Goal: Communication & Community: Answer question/provide support

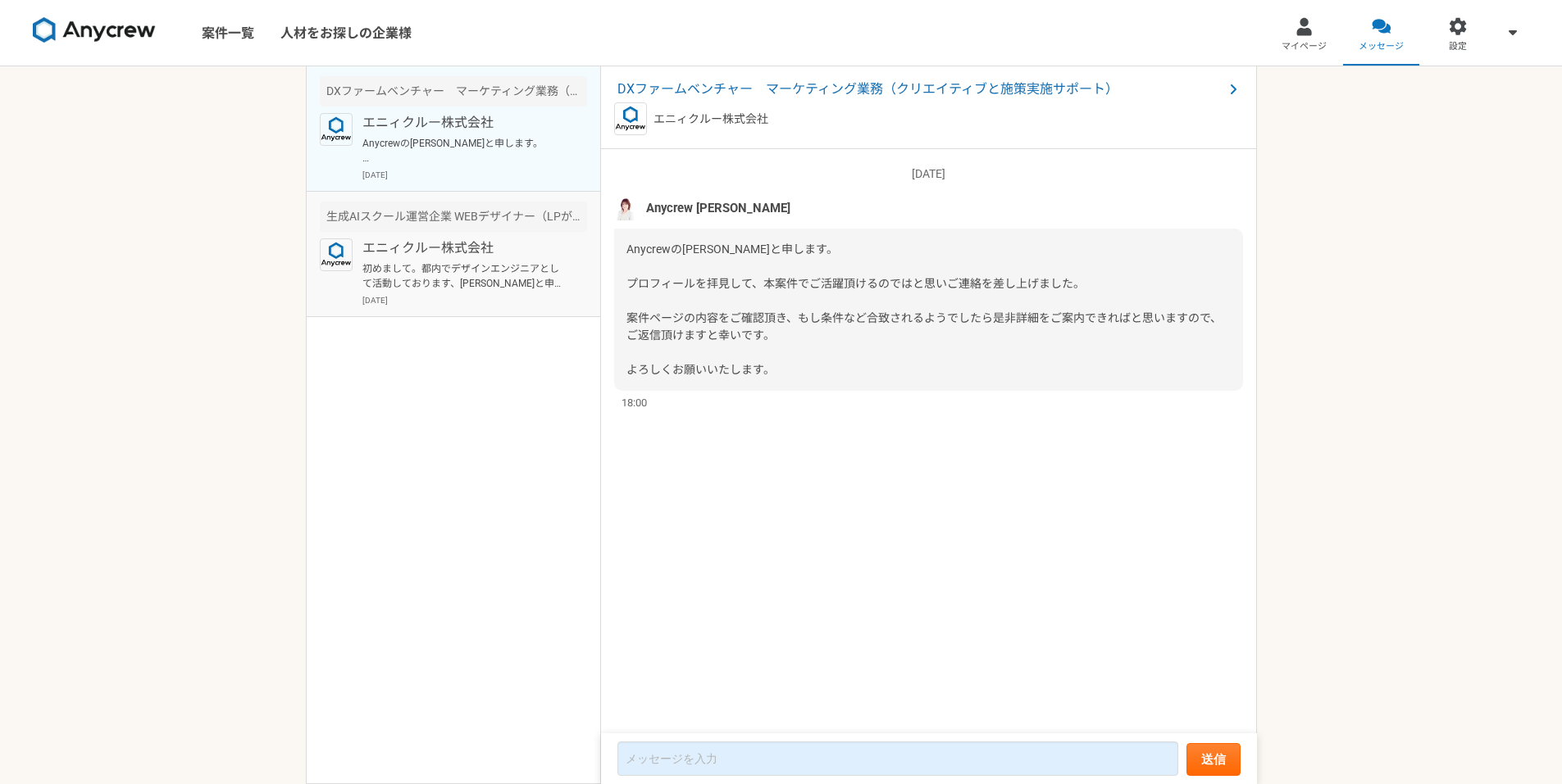
click at [526, 274] on p "初めまして。都内でデザインエンジニアとして活動しております、[PERSON_NAME]と申します。 案件内容を拝見し、大変興味を持っておりますが、こちらは現在…" at bounding box center [463, 276] width 202 height 30
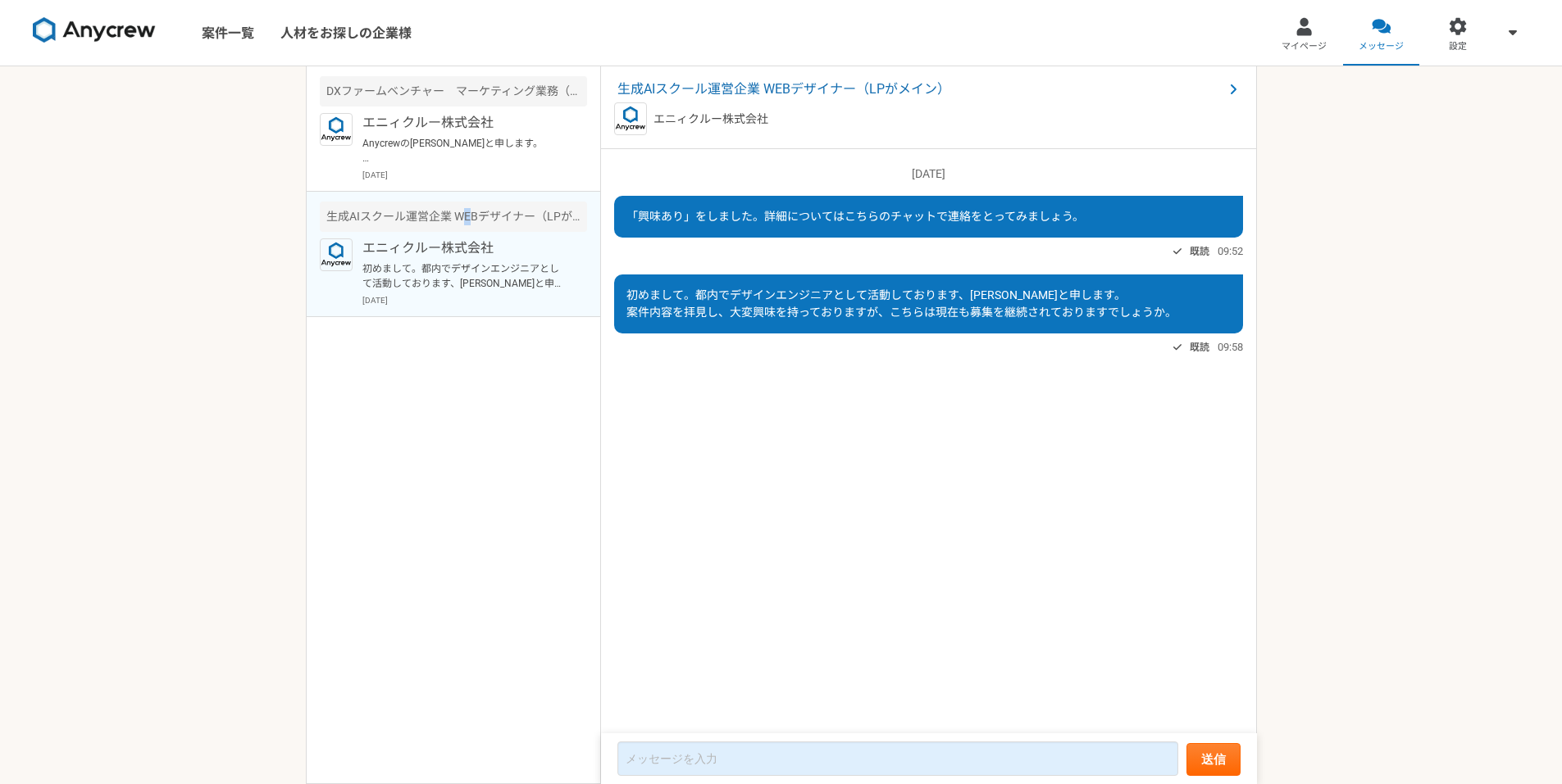
click at [468, 218] on div "生成AIスクール運営企業 WEBデザイナー（LPがメイン）" at bounding box center [453, 217] width 268 height 31
click at [526, 391] on div "DXファームベンチャー　マーケティング業務（クリエイティブと施策実施サポート） エニィクルー株式会社 Anycrewの[PERSON_NAME]と申します。 …" at bounding box center [454, 425] width 295 height 718
click at [527, 255] on p "エニィクルー株式会社" at bounding box center [463, 248] width 202 height 20
click at [522, 209] on div "生成AIスクール運営企業 WEBデザイナー（LPがメイン）" at bounding box center [453, 217] width 268 height 31
click at [511, 136] on p "Anycrewの[PERSON_NAME]と申します。 プロフィールを拝見して、本案件でご活躍頂けるのではと思いご連絡を差し上げました。 案件ページの内容をご…" at bounding box center [463, 150] width 202 height 30
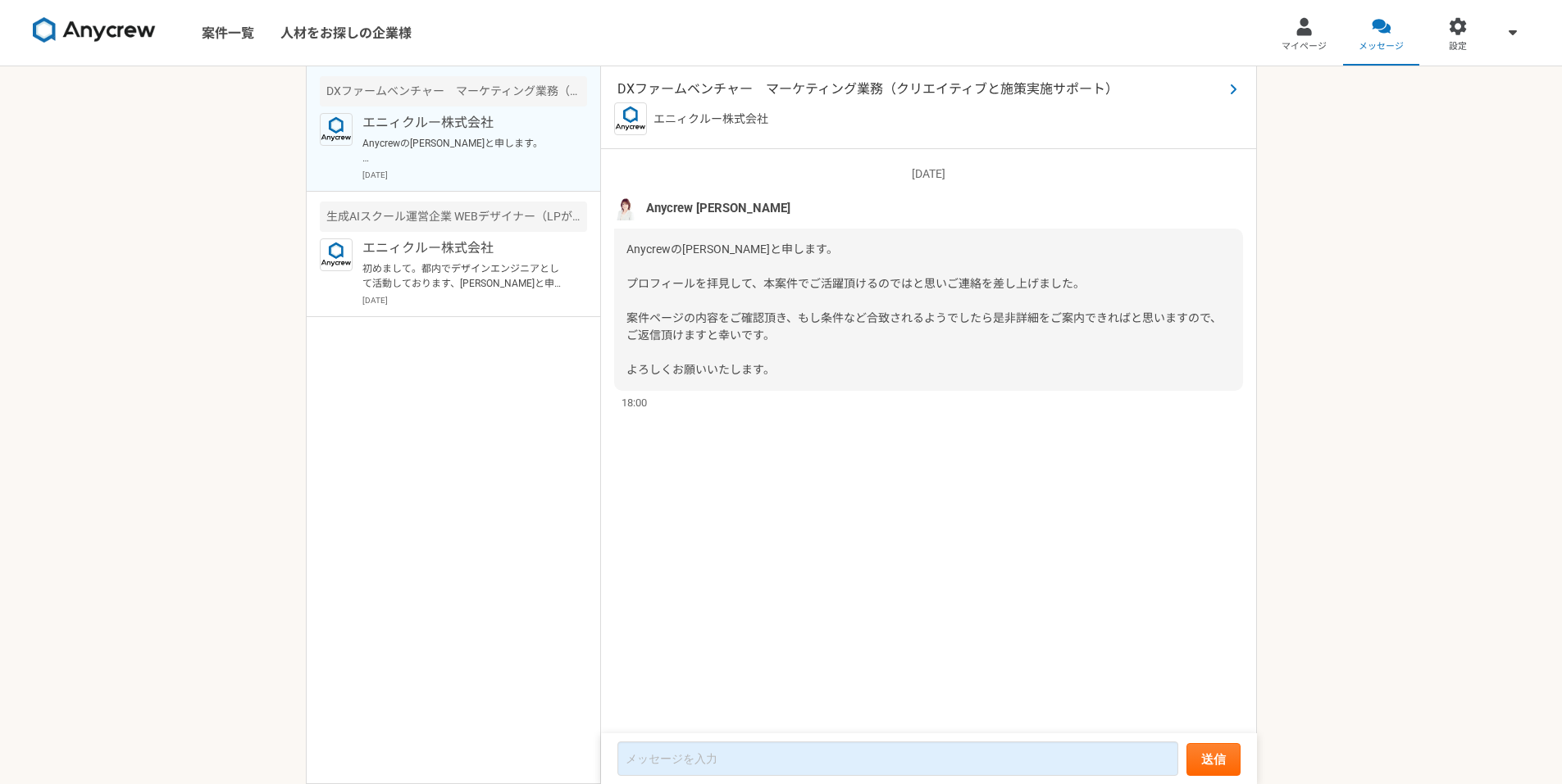
click at [839, 89] on span "DXファームベンチャー　マーケティング業務（クリエイティブと施策実施サポート）" at bounding box center [921, 89] width 606 height 20
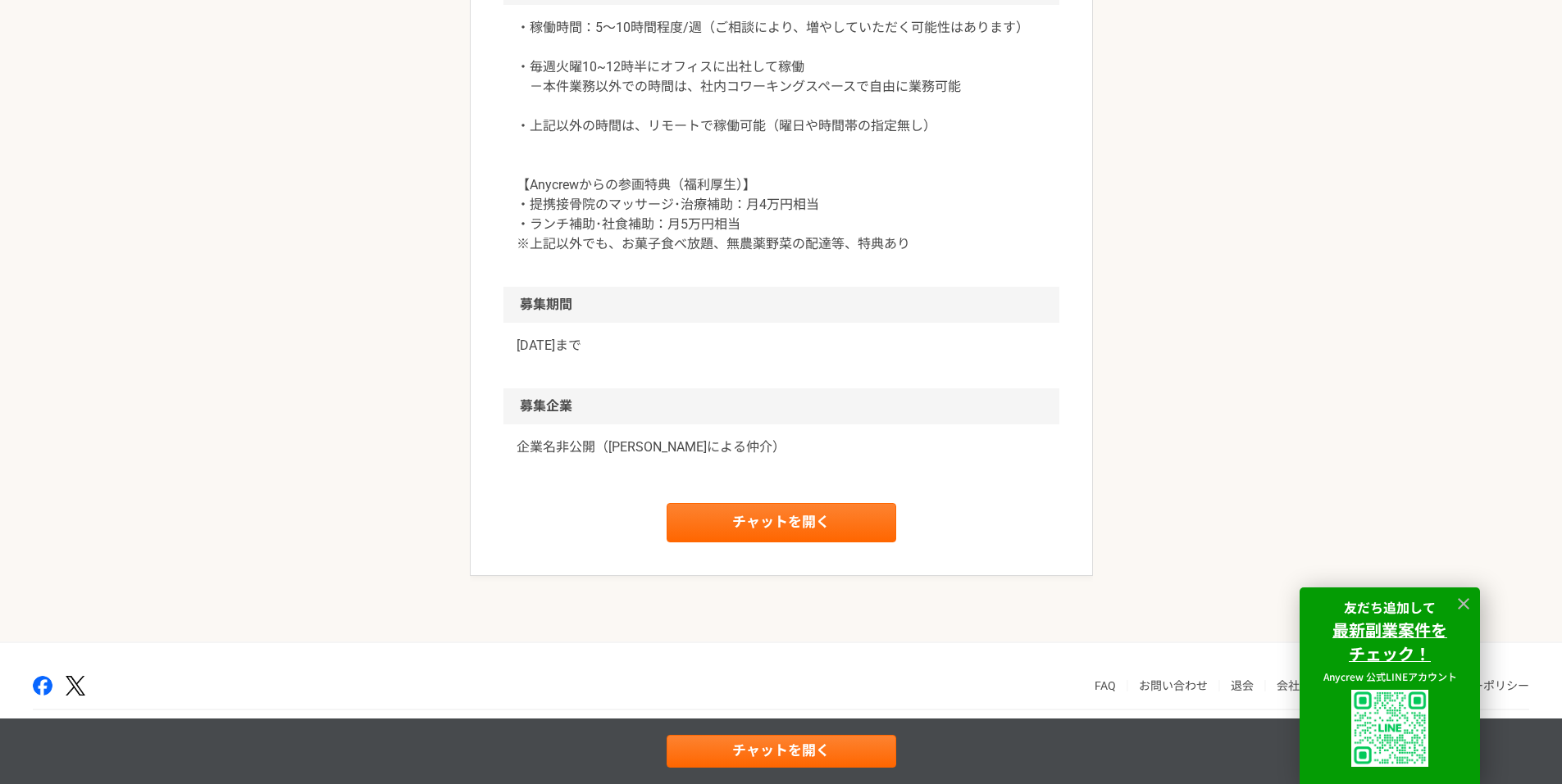
scroll to position [2212, 0]
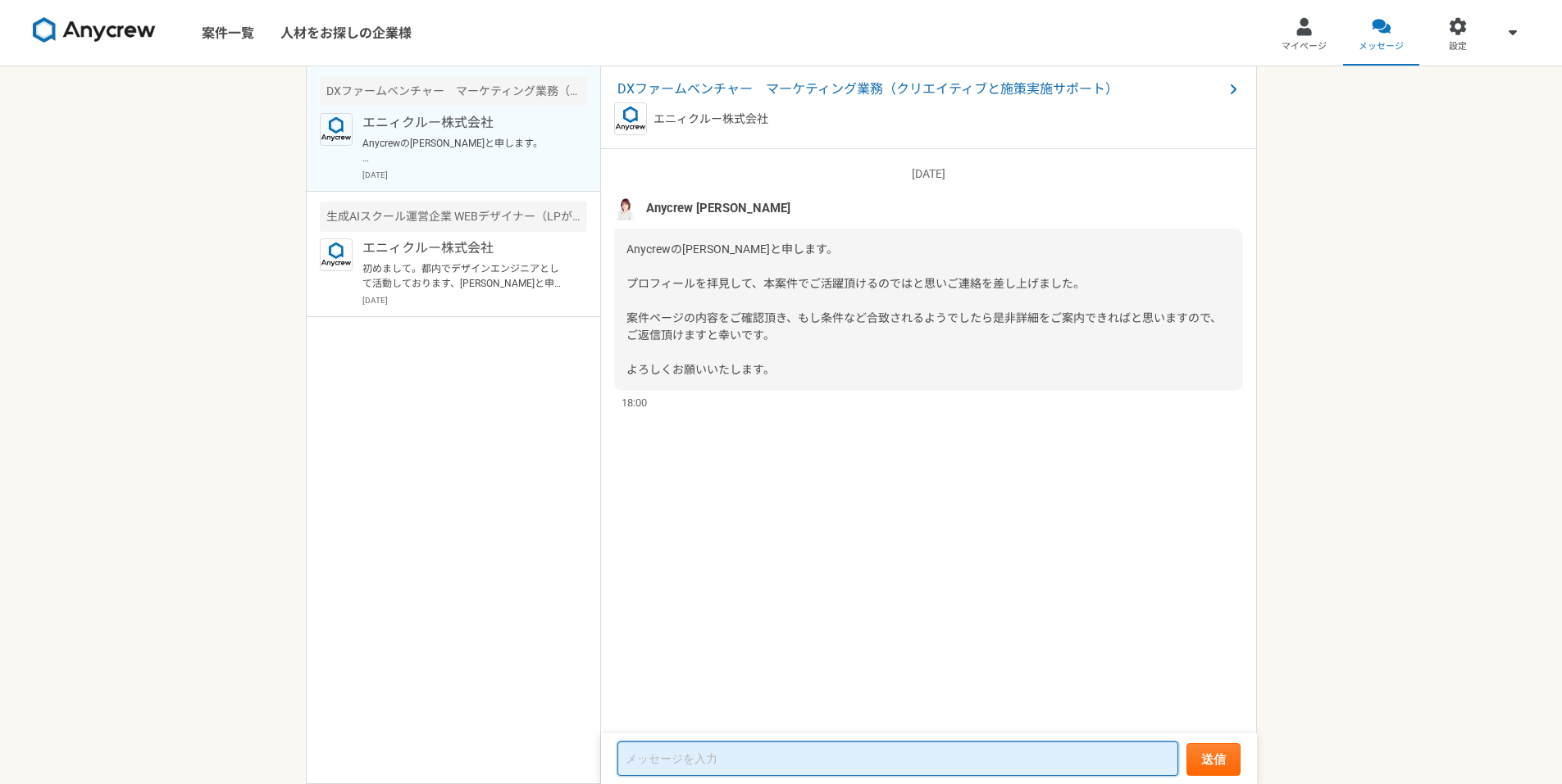
click at [717, 756] on textarea at bounding box center [898, 759] width 561 height 35
click at [709, 762] on textarea at bounding box center [898, 759] width 561 height 35
paste textarea "お声掛けいただき、ありがとうございます。 現在、本業との兼ね合いもあり、完全リモートで対応可能な案件に限定させていただいておりますが、その点ご調整は可能でしょ…"
type textarea "お声掛けいただき、ありがとうございます。 現在、本業との兼ね合いもあり、完全リモートで対応可能な案件に限定させていただいておりますが、その点ご調整は可能でしょ…"
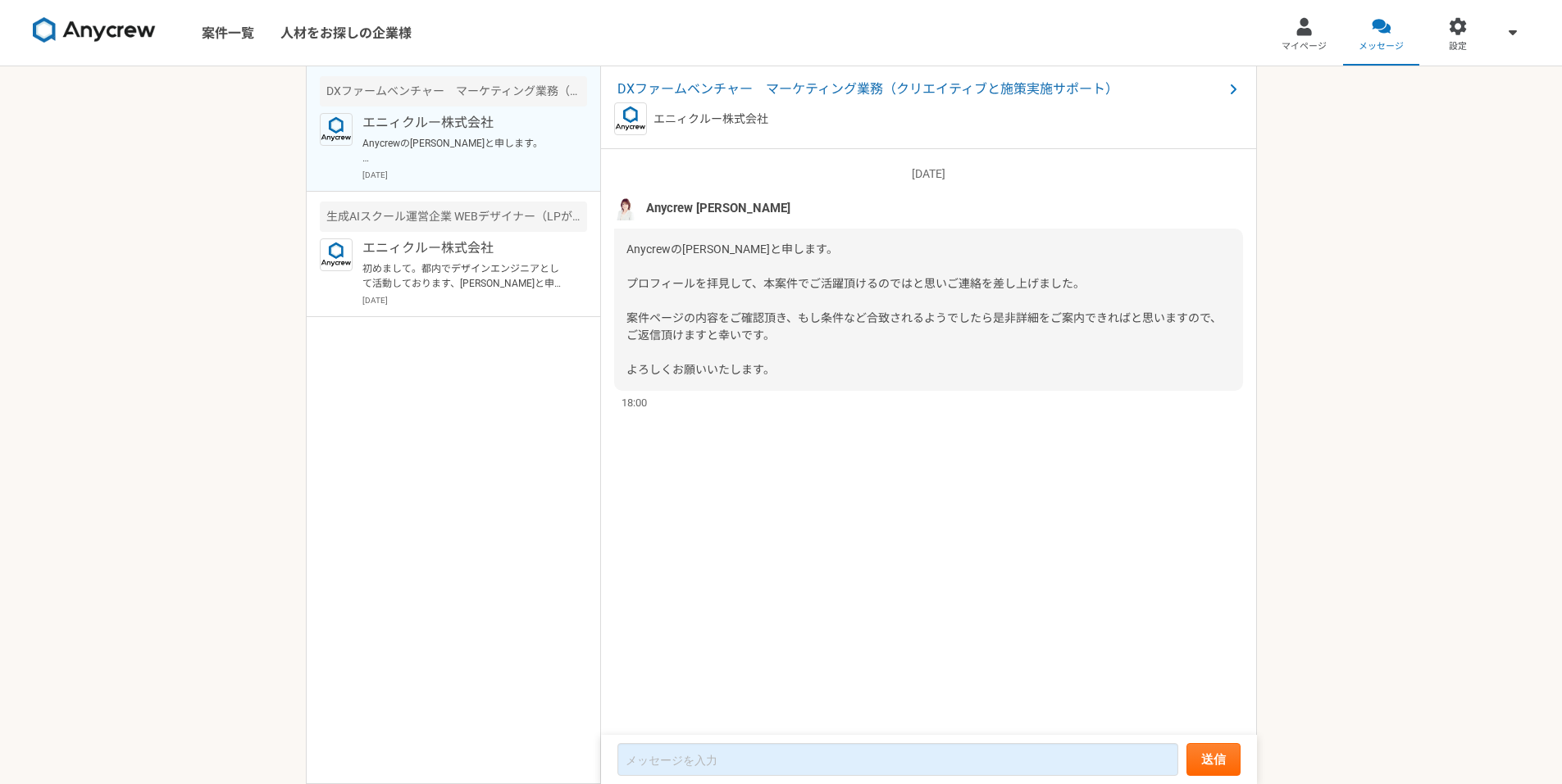
drag, startPoint x: 1336, startPoint y: 498, endPoint x: 991, endPoint y: 635, distance: 371.2
click at [1332, 502] on div "案件一覧 人材をお探しの企業様 マイページ メッセージ 設定 DXファームベンチャー　マーケティング業務（クリエイティブと施策実施サポート） エニィクルー株式…" at bounding box center [781, 392] width 1562 height 784
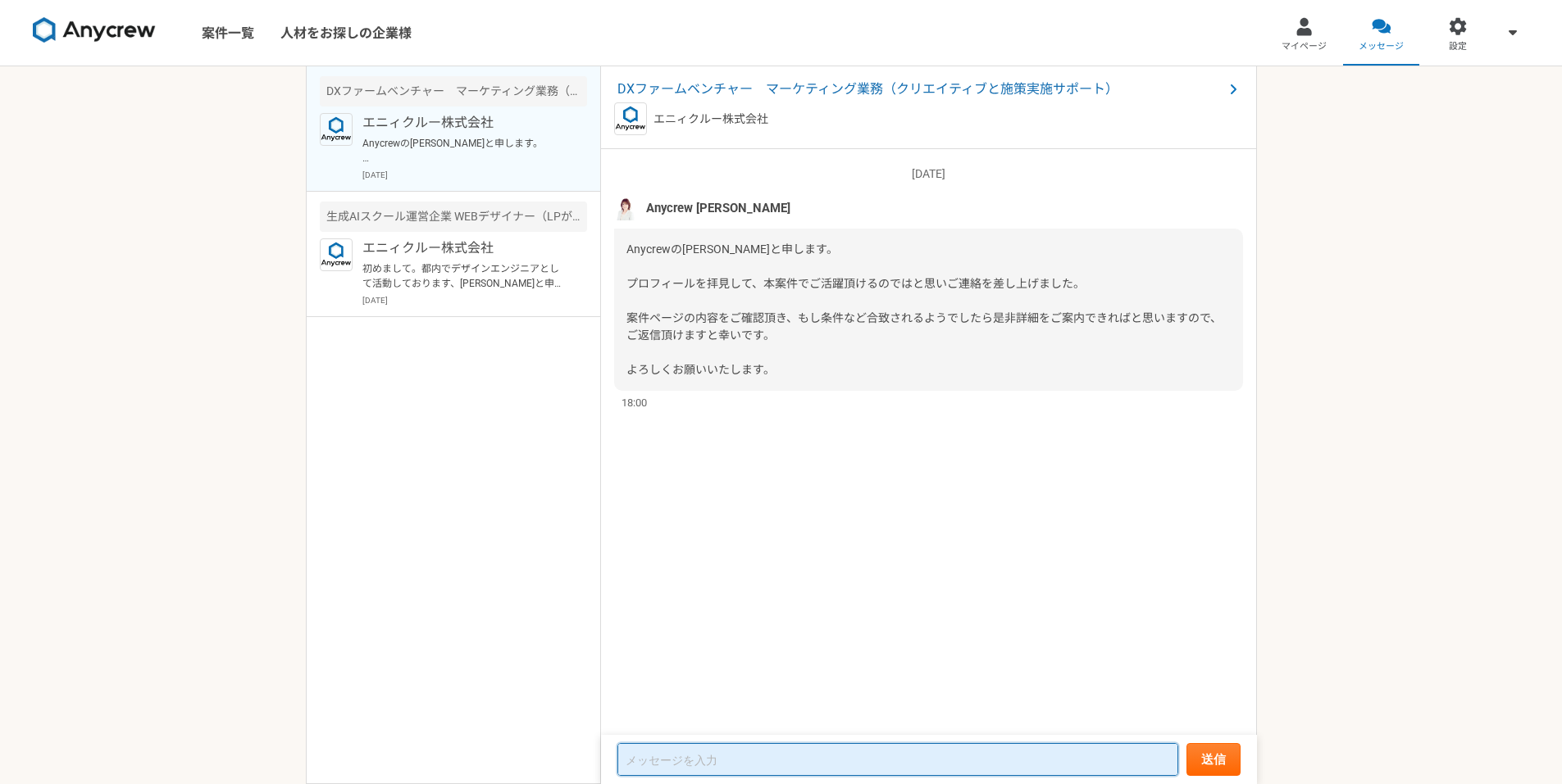
click at [702, 772] on textarea at bounding box center [898, 759] width 561 height 33
click at [711, 763] on textarea at bounding box center [898, 759] width 561 height 33
paste textarea "初めまして、デザインエンジニアの[PERSON_NAME]と申します。 このたびはお声掛けいただき、ありがとうございます。 現在、本業との兼ね合いもあり、完全…"
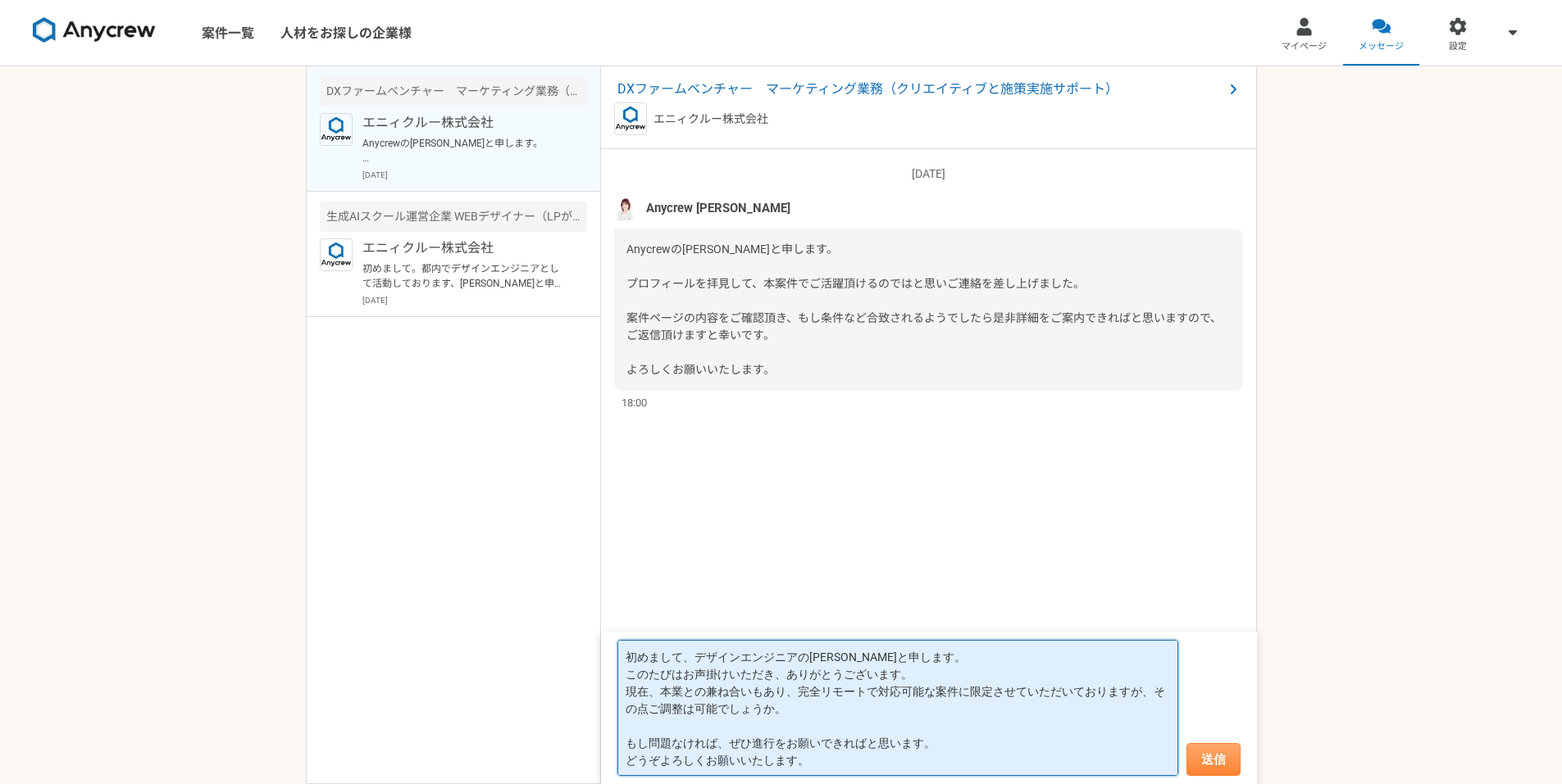
type textarea "初めまして、デザインエンジニアの[PERSON_NAME]と申します。 このたびはお声掛けいただき、ありがとうございます。 現在、本業との兼ね合いもあり、完全…"
click at [1218, 757] on button "送信" at bounding box center [1213, 759] width 54 height 33
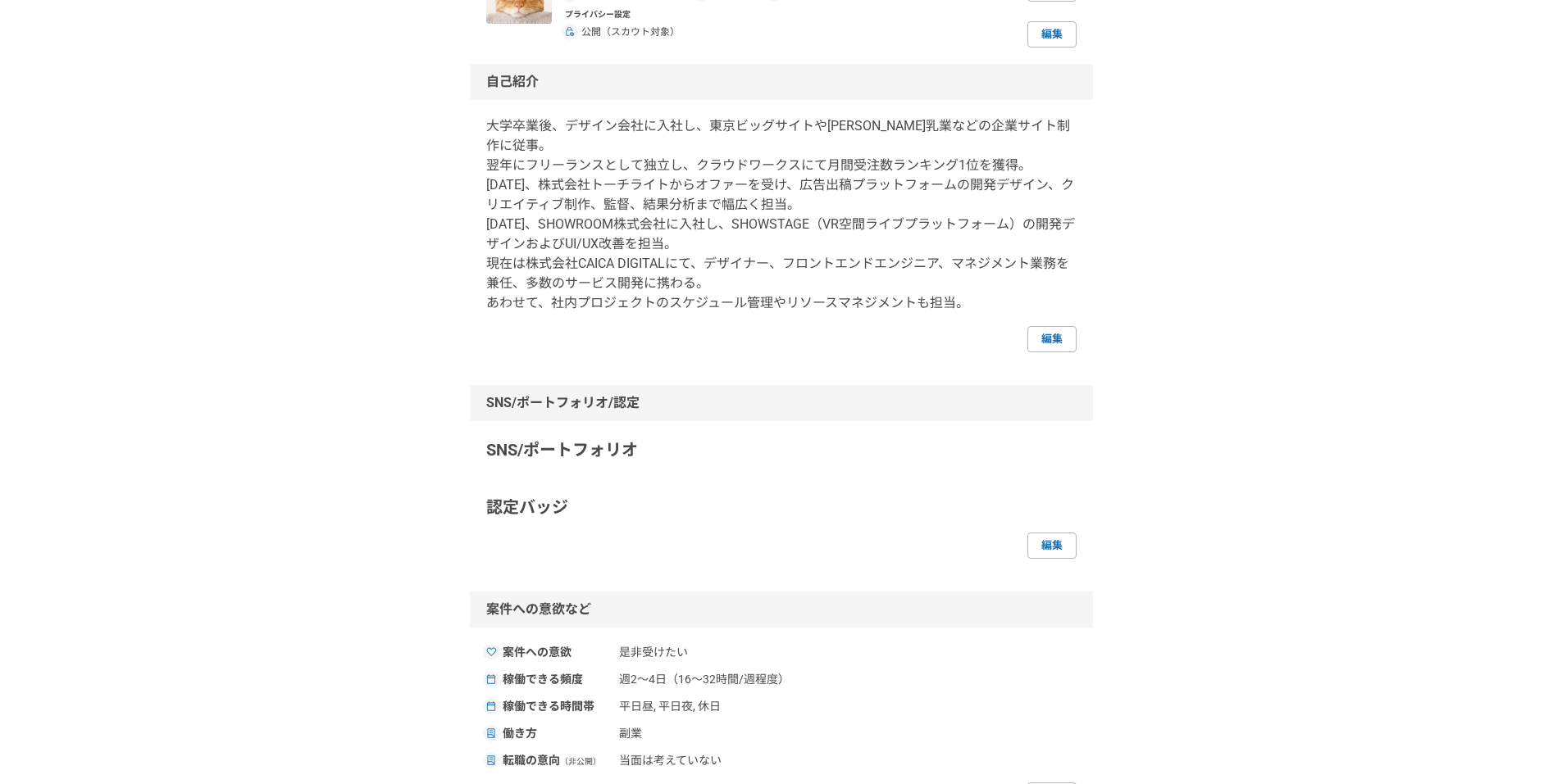
scroll to position [163, 0]
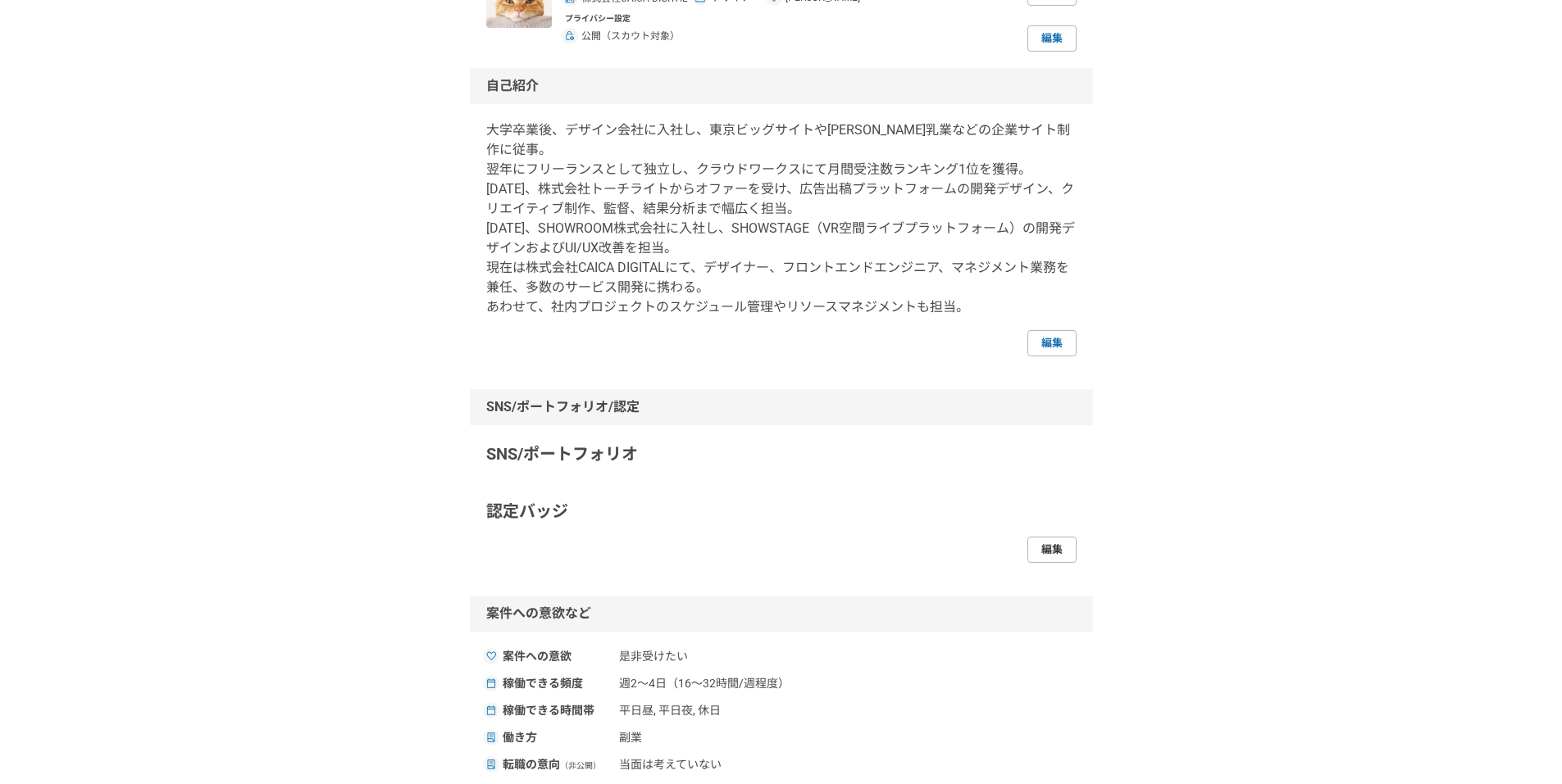
click at [1058, 539] on link "編集" at bounding box center [1051, 549] width 49 height 26
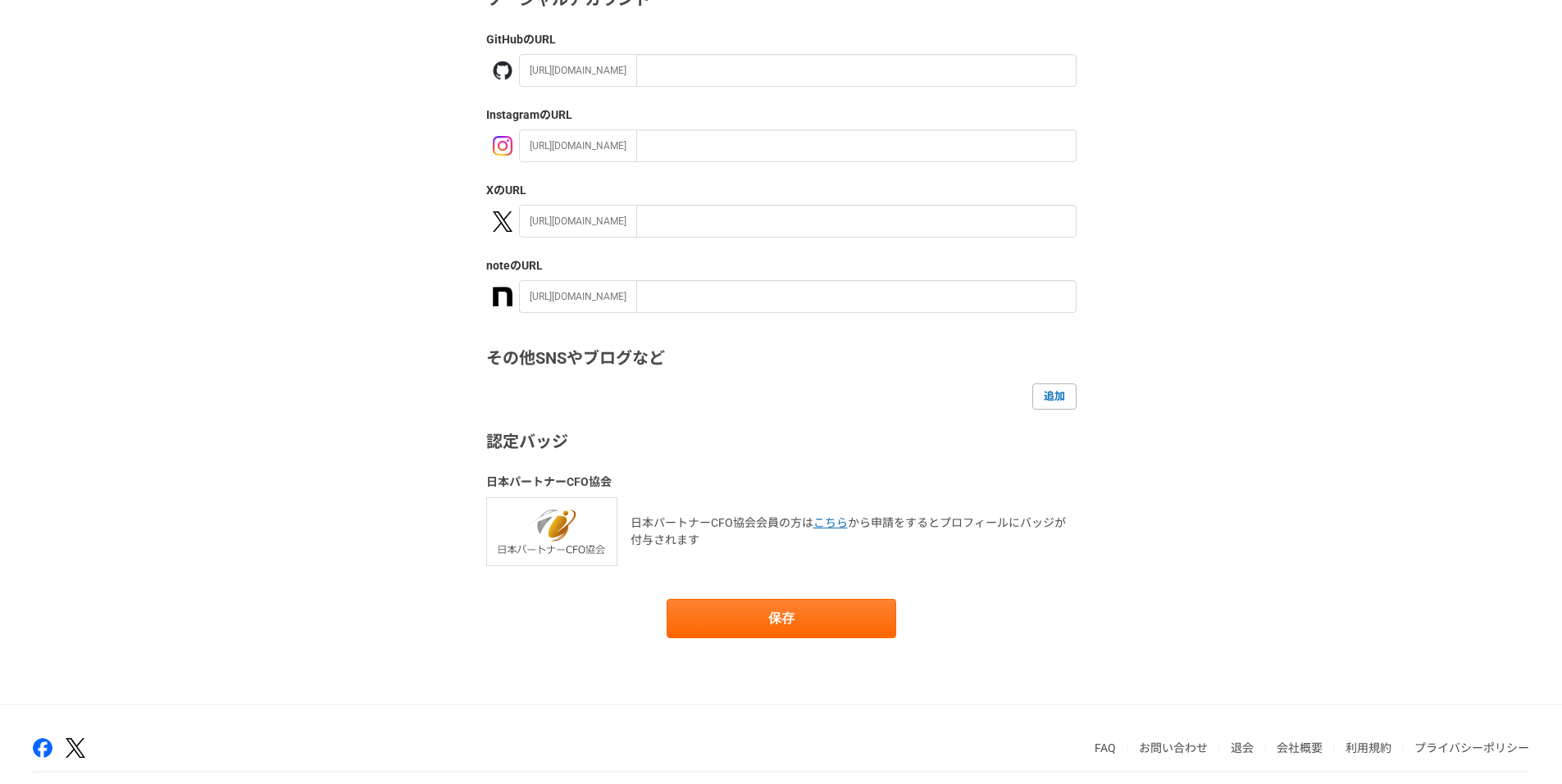
scroll to position [164, 0]
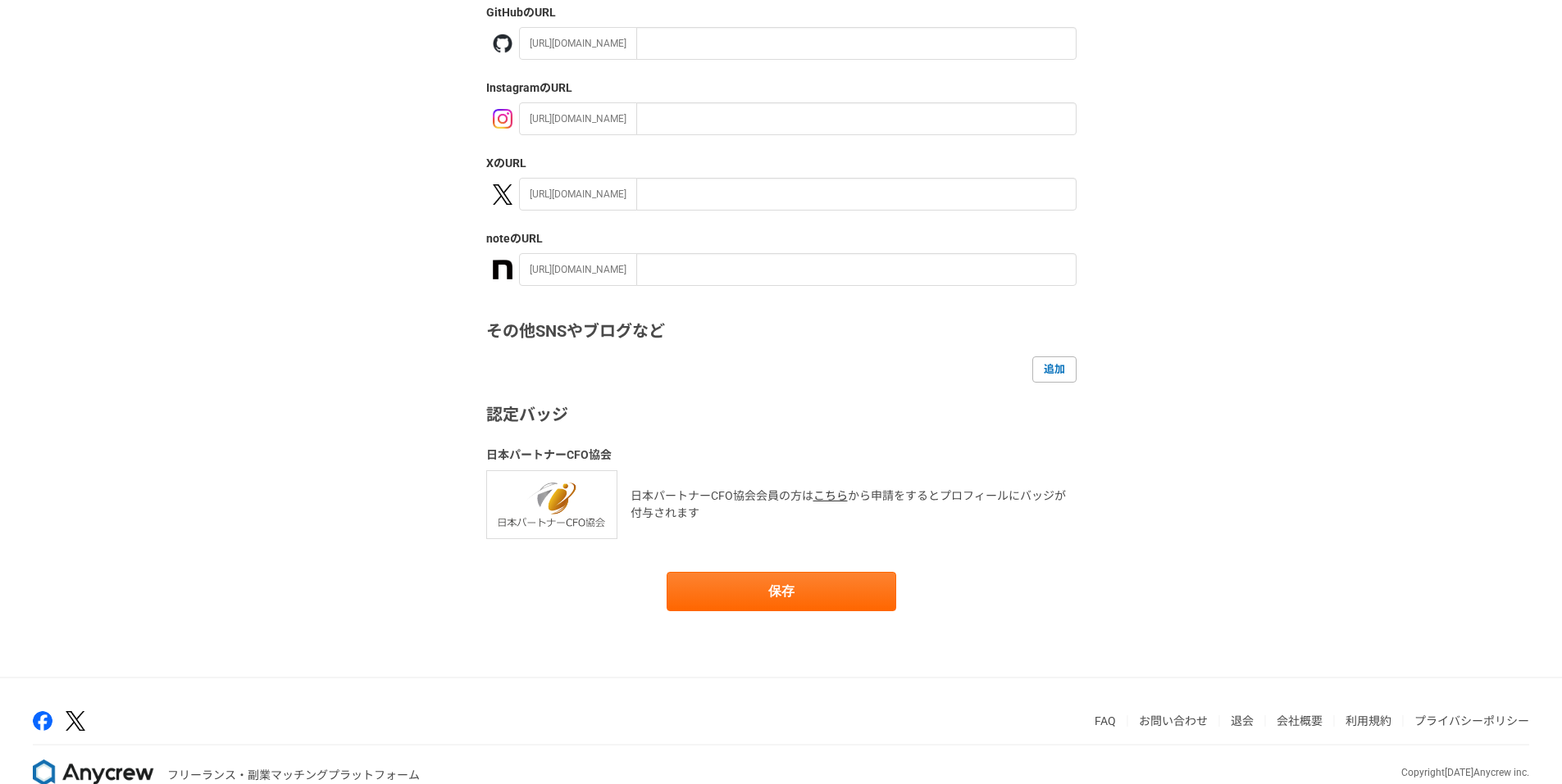
click at [816, 498] on link "こちら" at bounding box center [830, 496] width 35 height 13
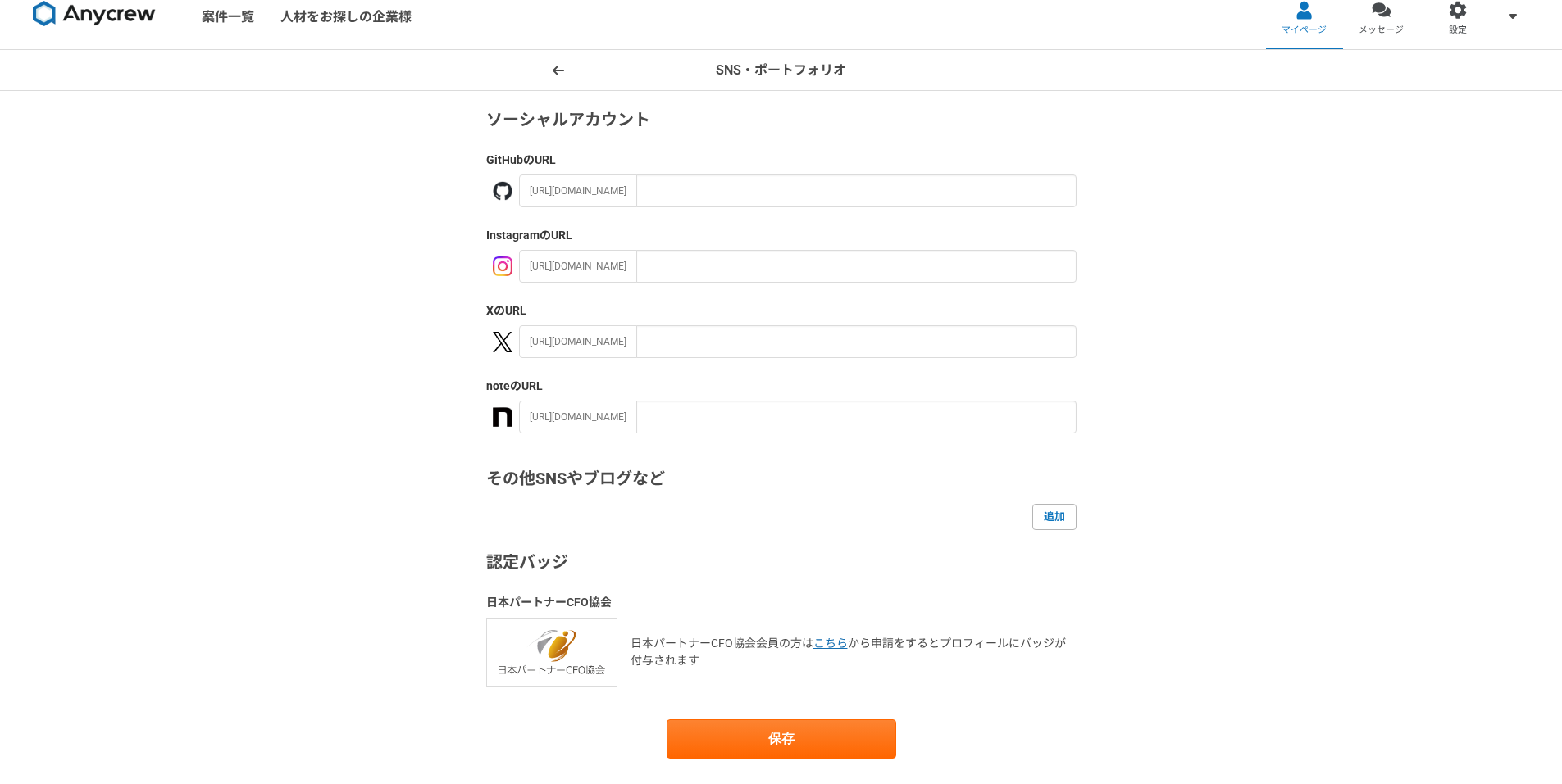
scroll to position [0, 0]
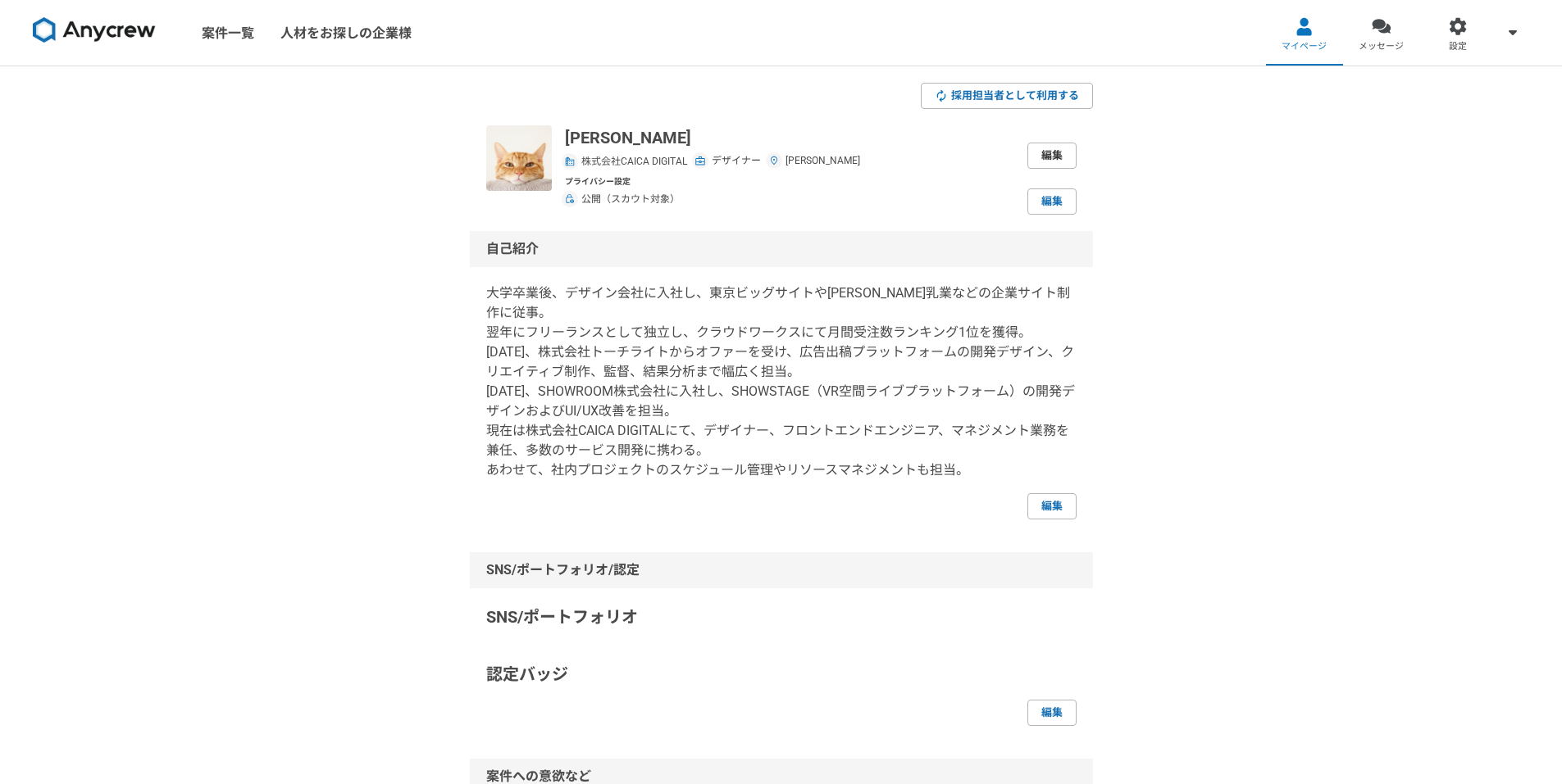
click at [1063, 159] on link "編集" at bounding box center [1051, 155] width 49 height 26
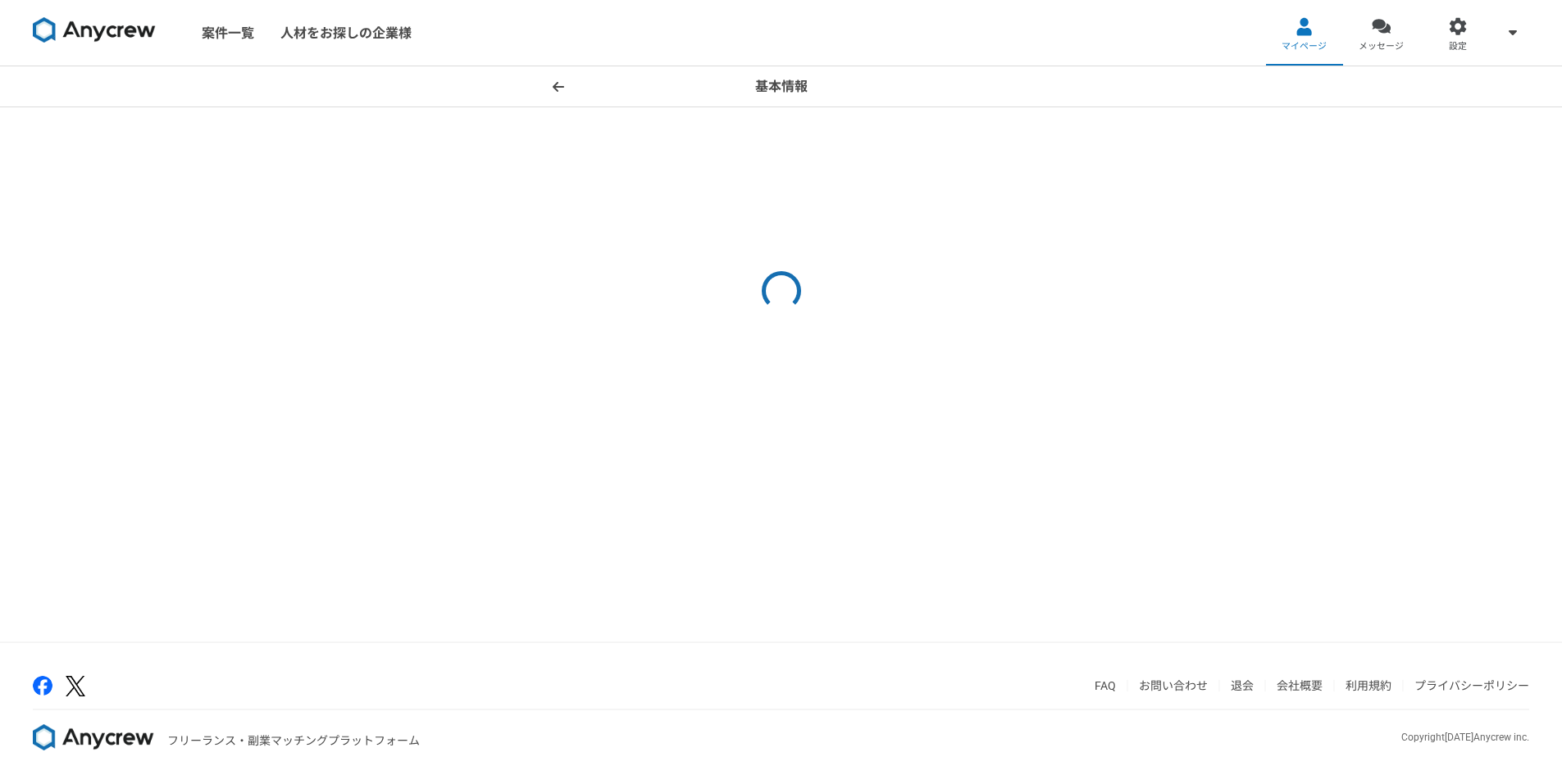
select select "2"
select select "13"
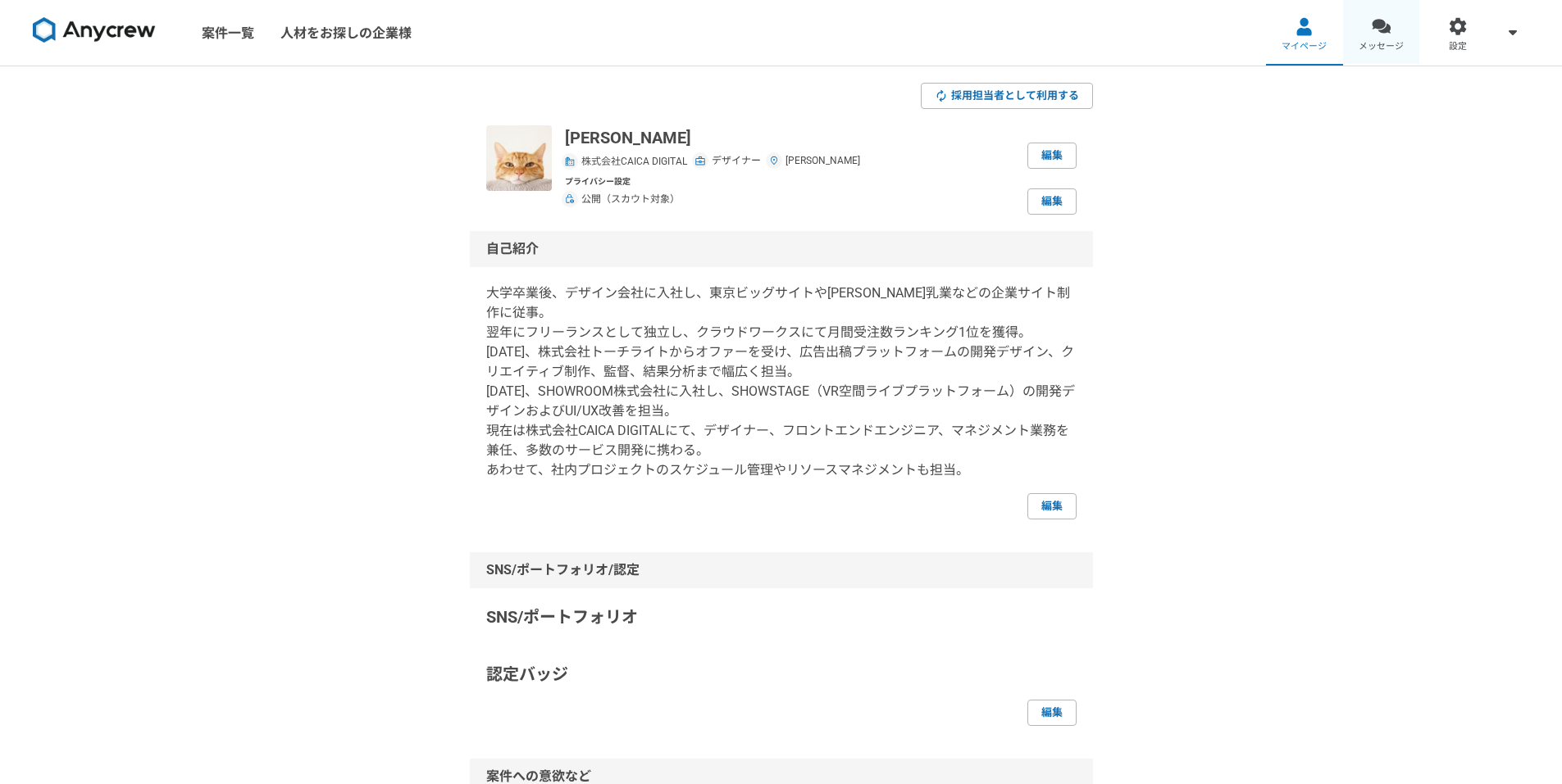
click at [1383, 38] on link "メッセージ" at bounding box center [1381, 33] width 77 height 65
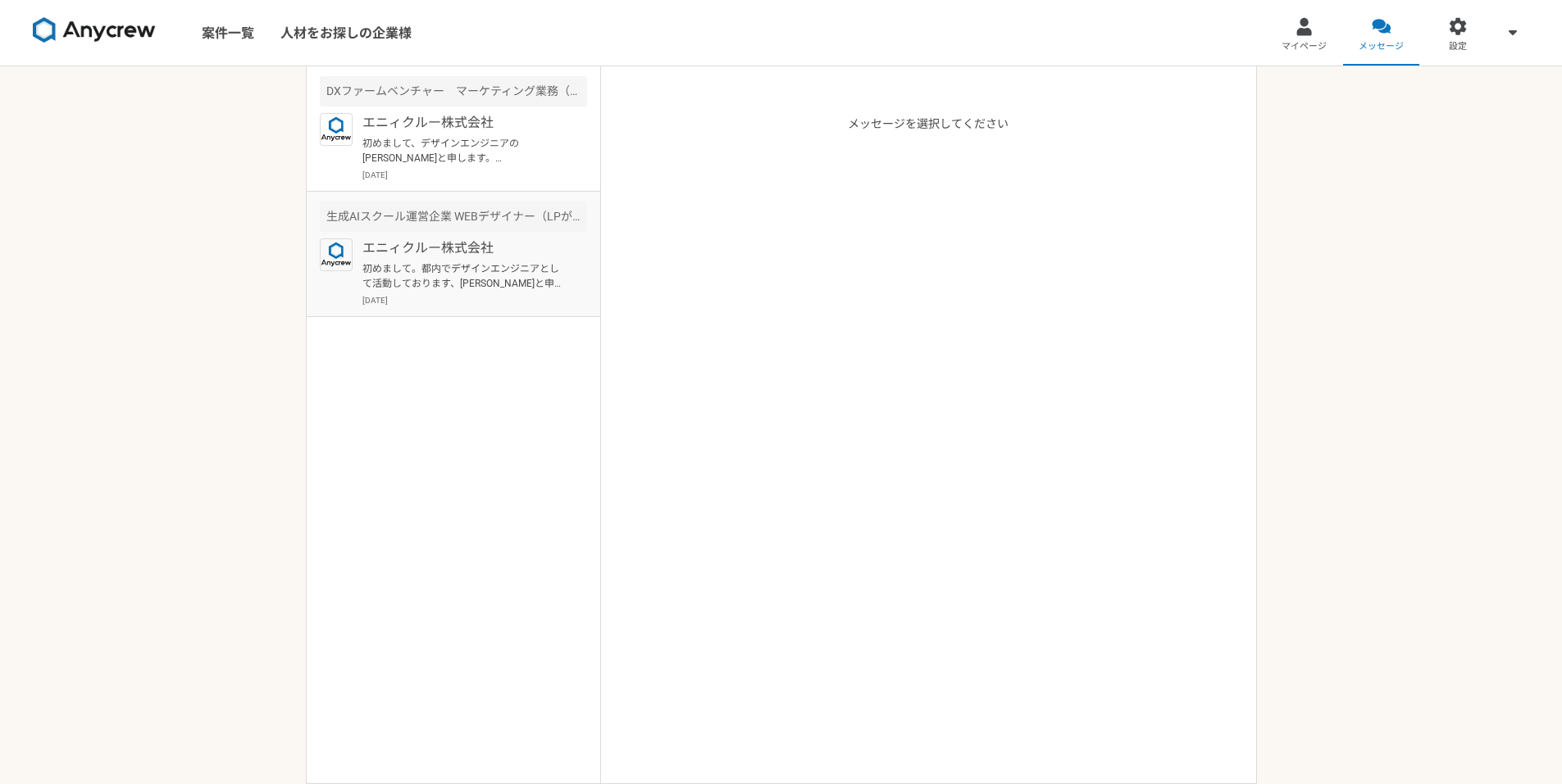
click at [524, 297] on p "[DATE]" at bounding box center [475, 300] width 224 height 12
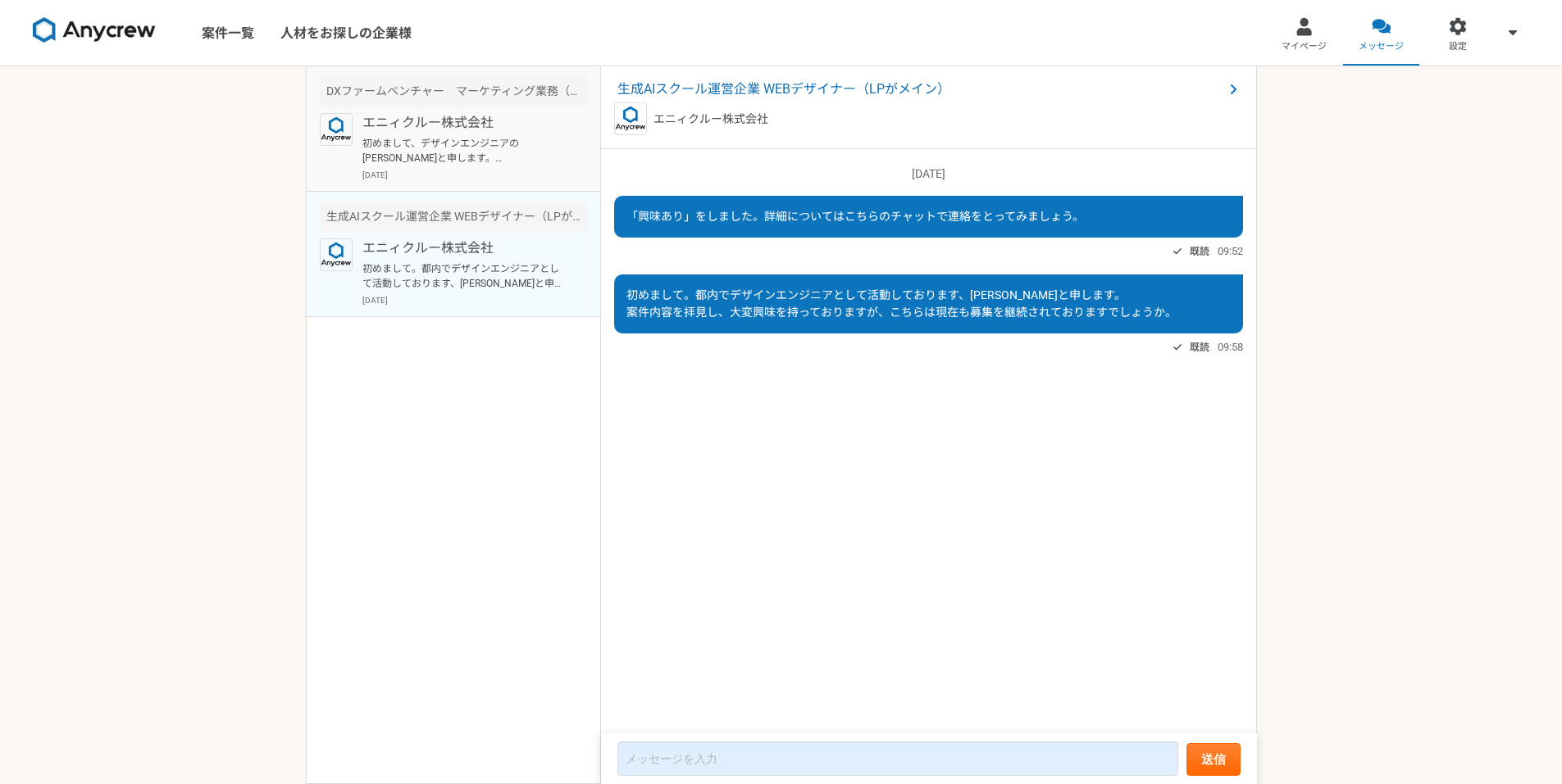
click at [532, 133] on div "エニィクルー株式会社 初めまして、デザインエンジニアの神谷と申します。 このたびはお声掛けいただき、ありがとうございます。 現在、本業との兼ね合いもあり、完全…" at bounding box center [475, 147] width 224 height 68
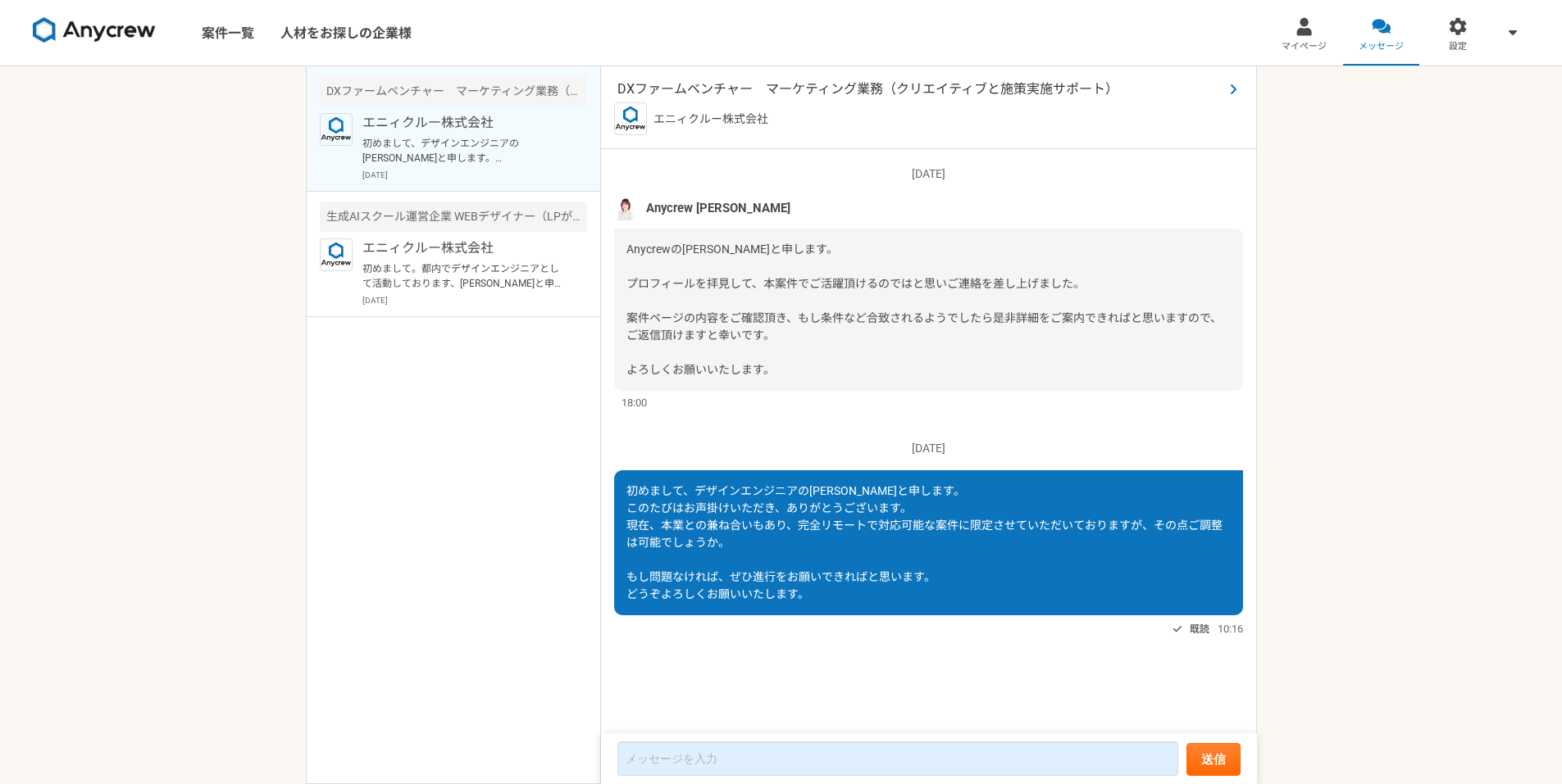
click at [917, 93] on span "DXファームベンチャー　マーケティング業務（クリエイティブと施策実施サポート）" at bounding box center [921, 89] width 606 height 20
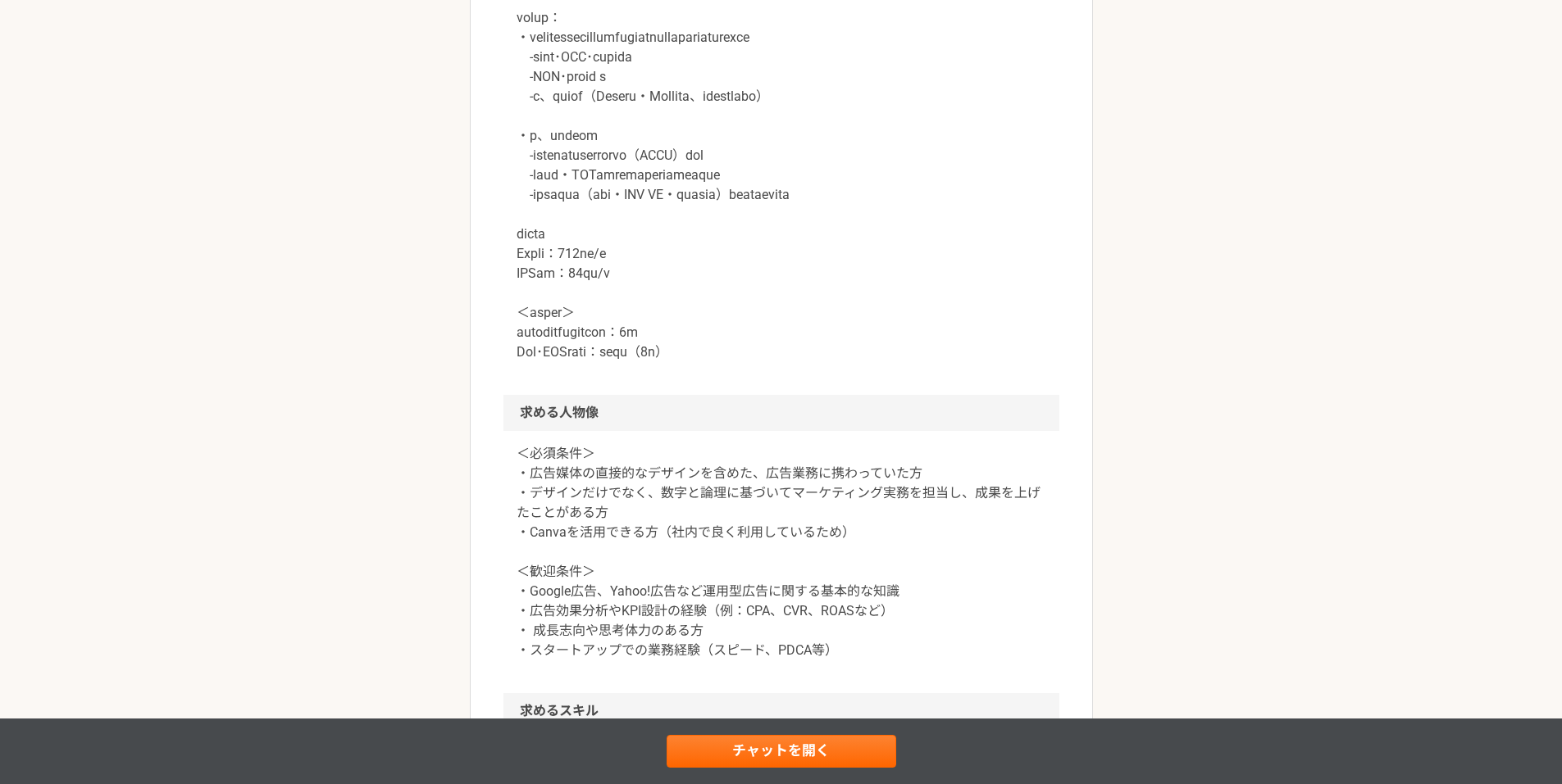
scroll to position [1311, 0]
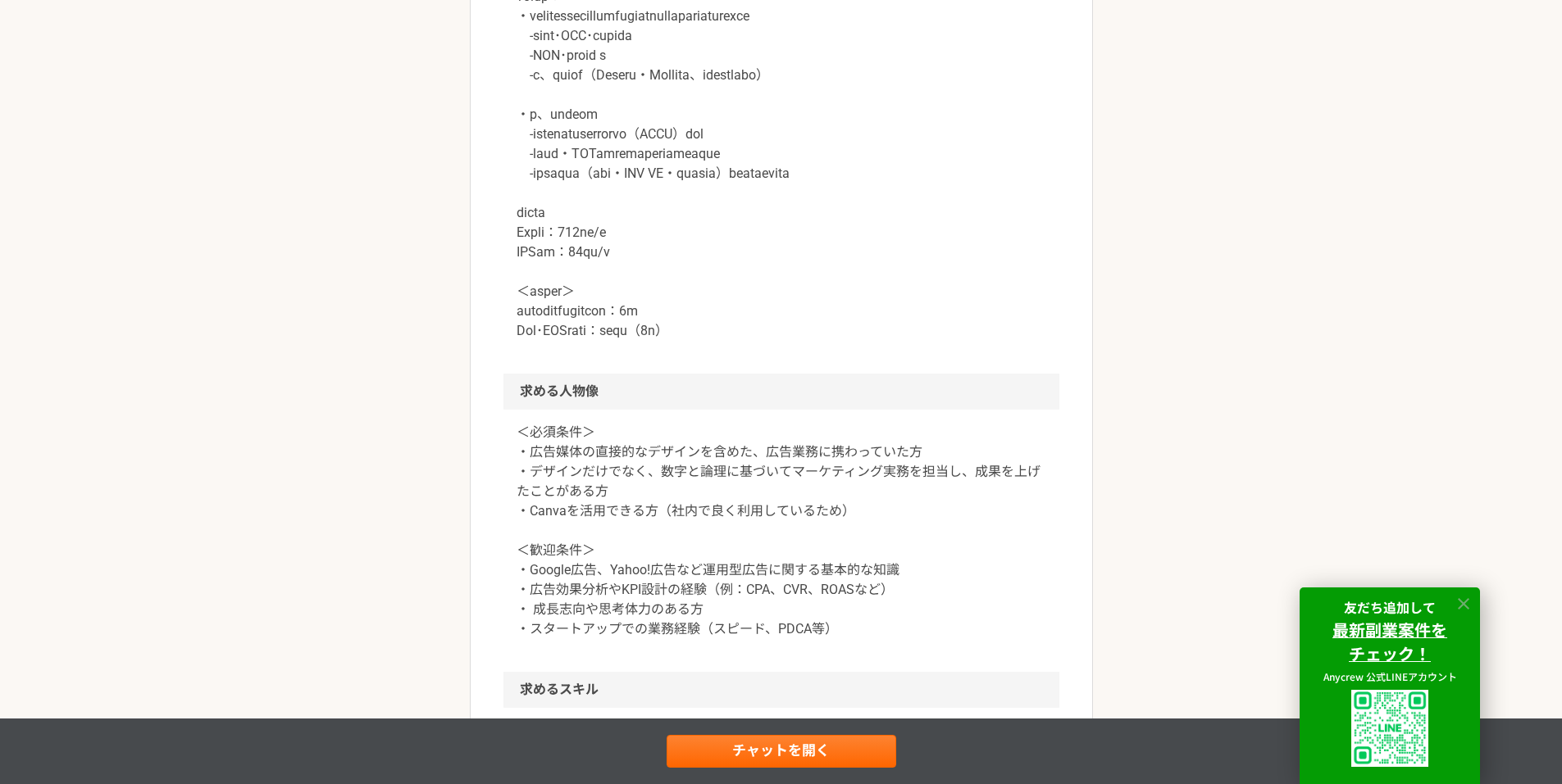
click at [1459, 601] on icon at bounding box center [1463, 604] width 12 height 12
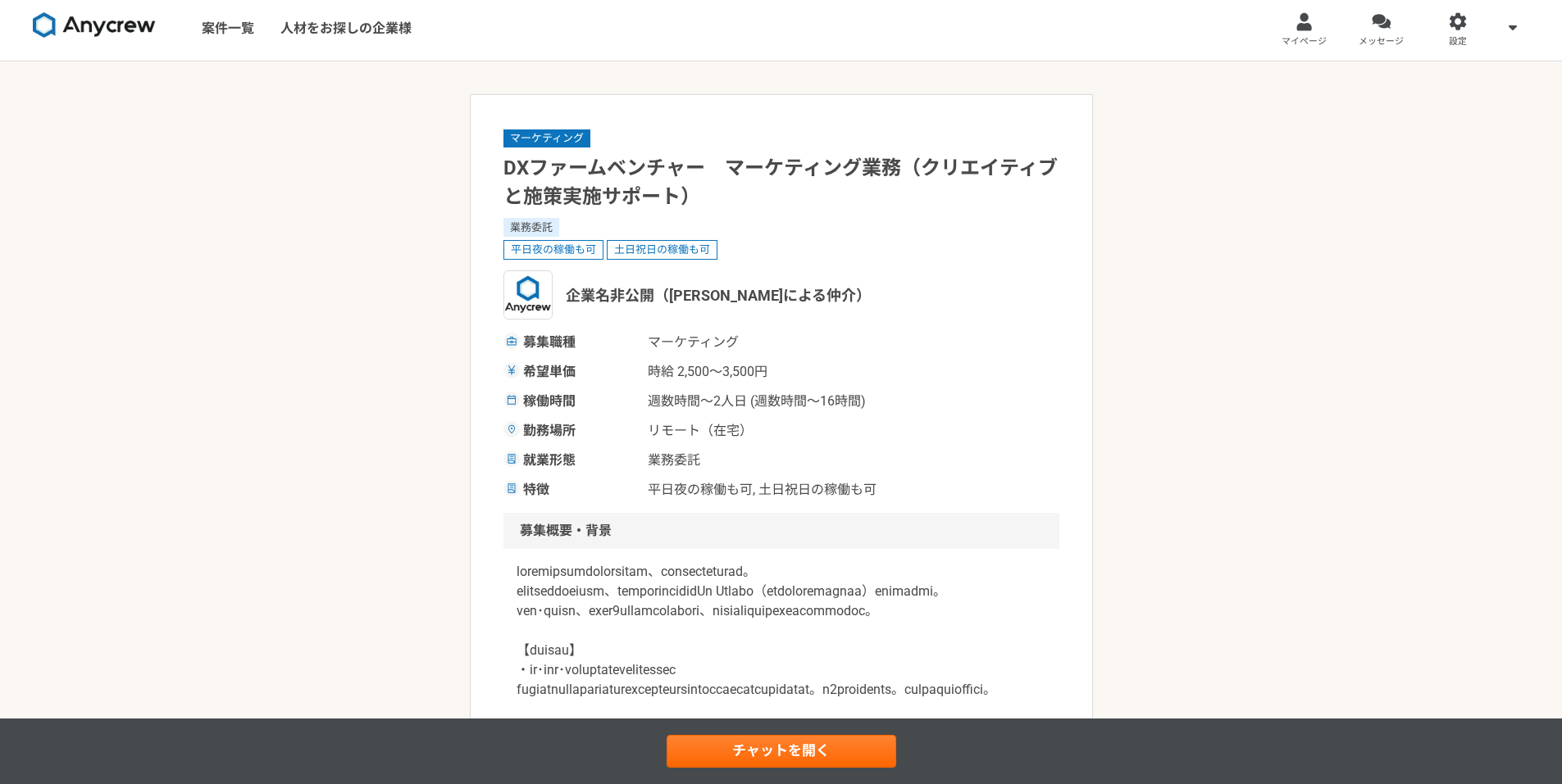
scroll to position [0, 0]
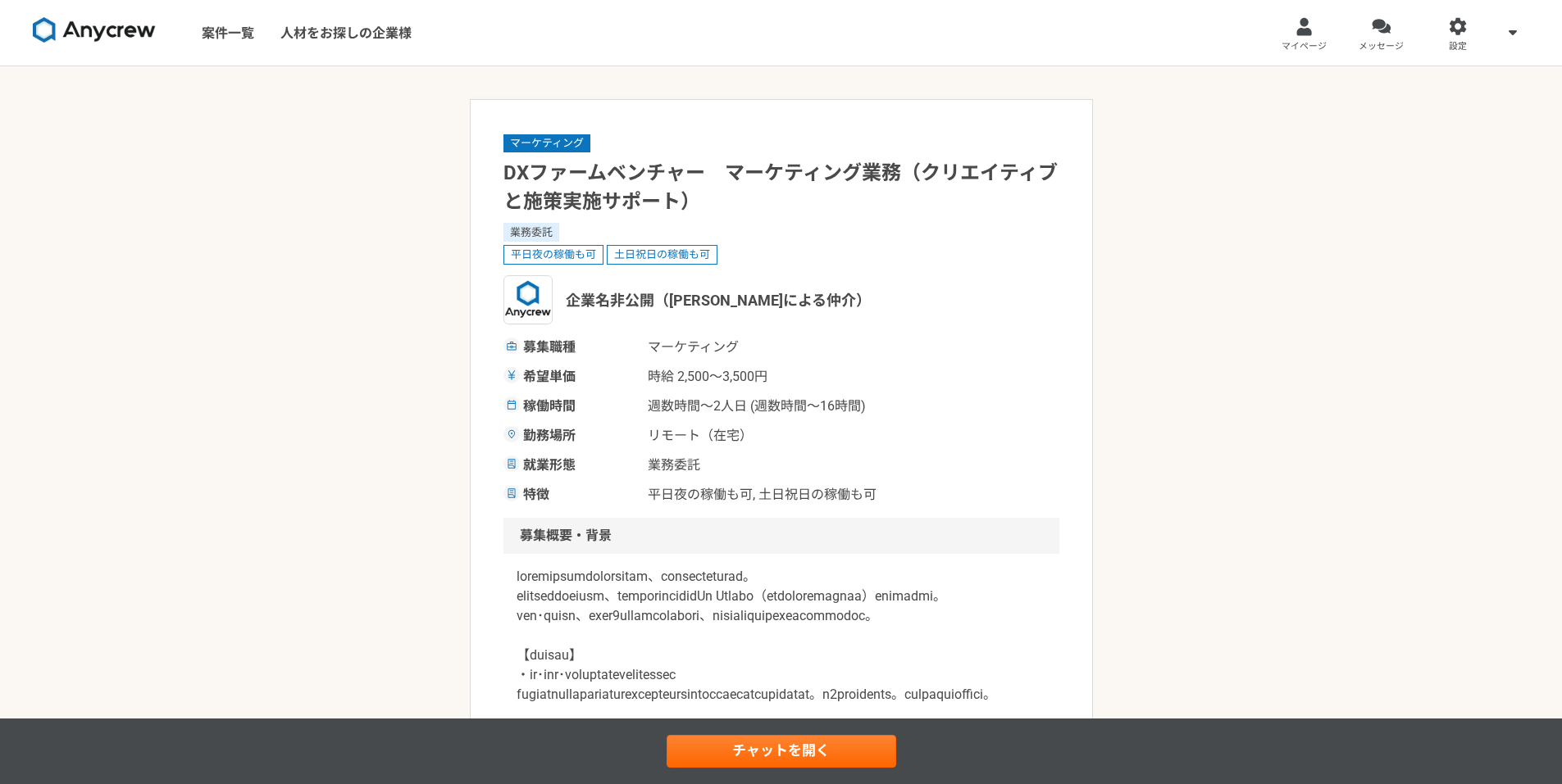
click at [1380, 32] on div at bounding box center [1381, 27] width 19 height 19
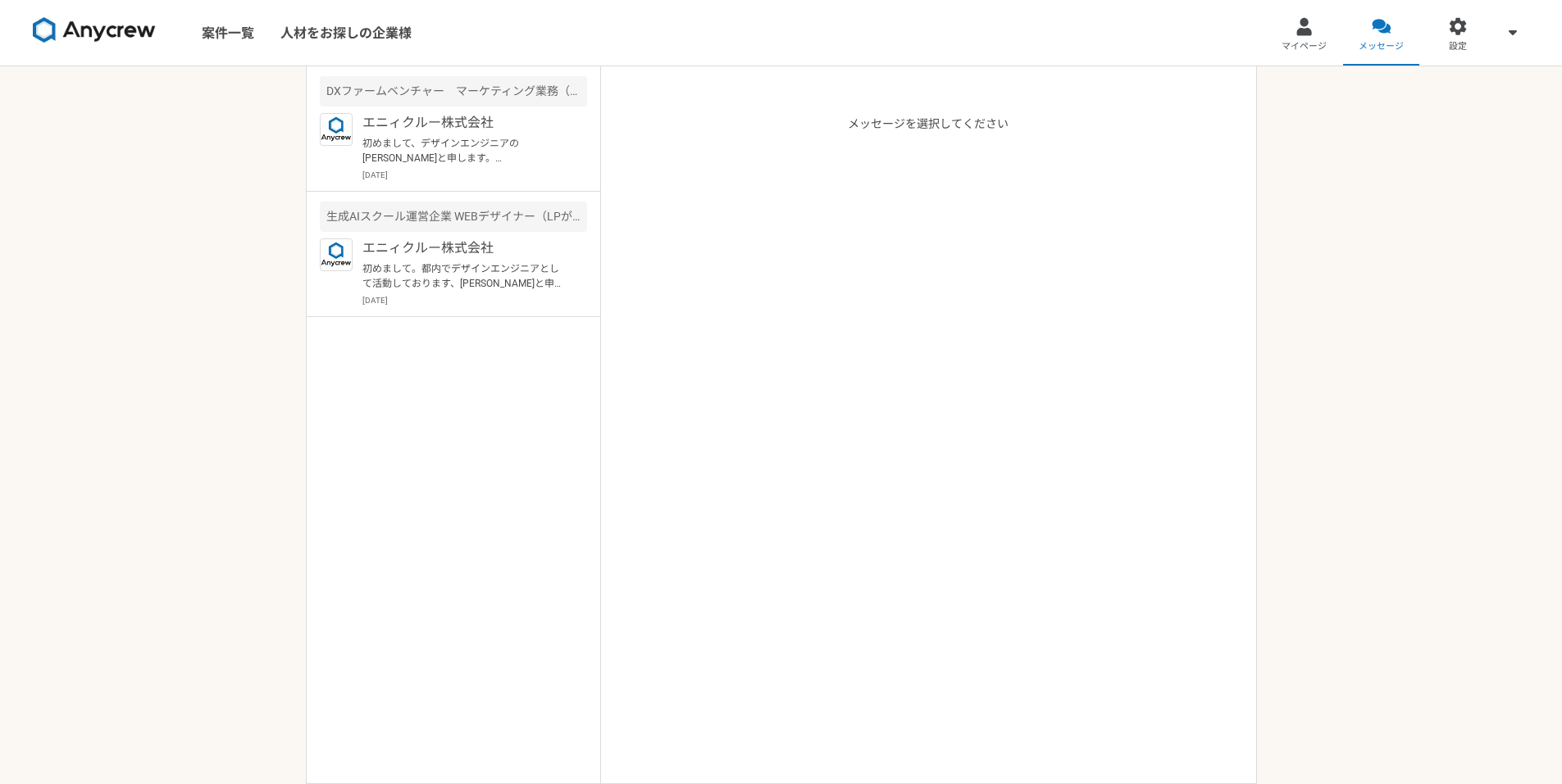
click at [109, 21] on img at bounding box center [94, 30] width 123 height 26
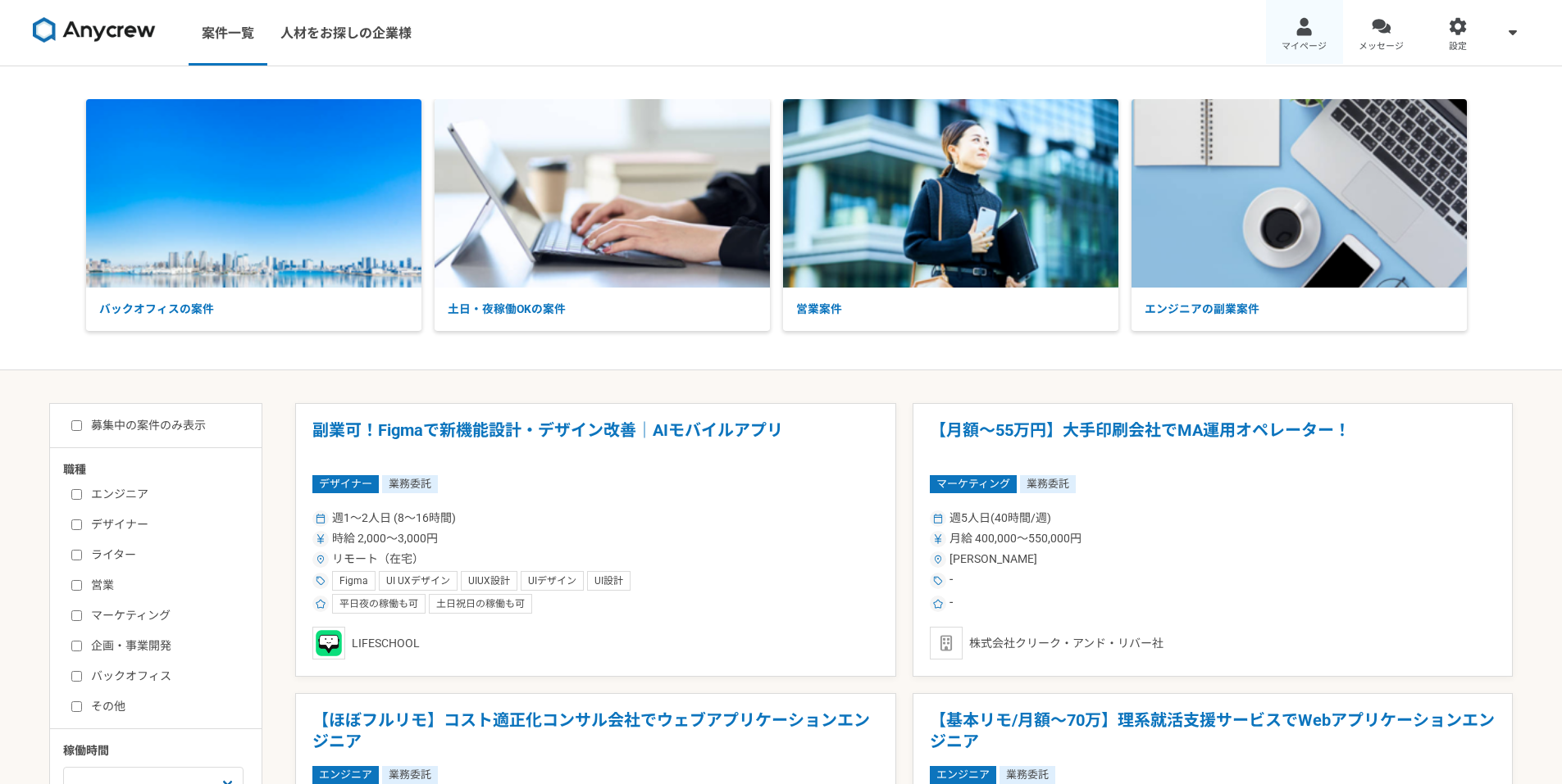
click at [1295, 31] on div at bounding box center [1304, 27] width 19 height 19
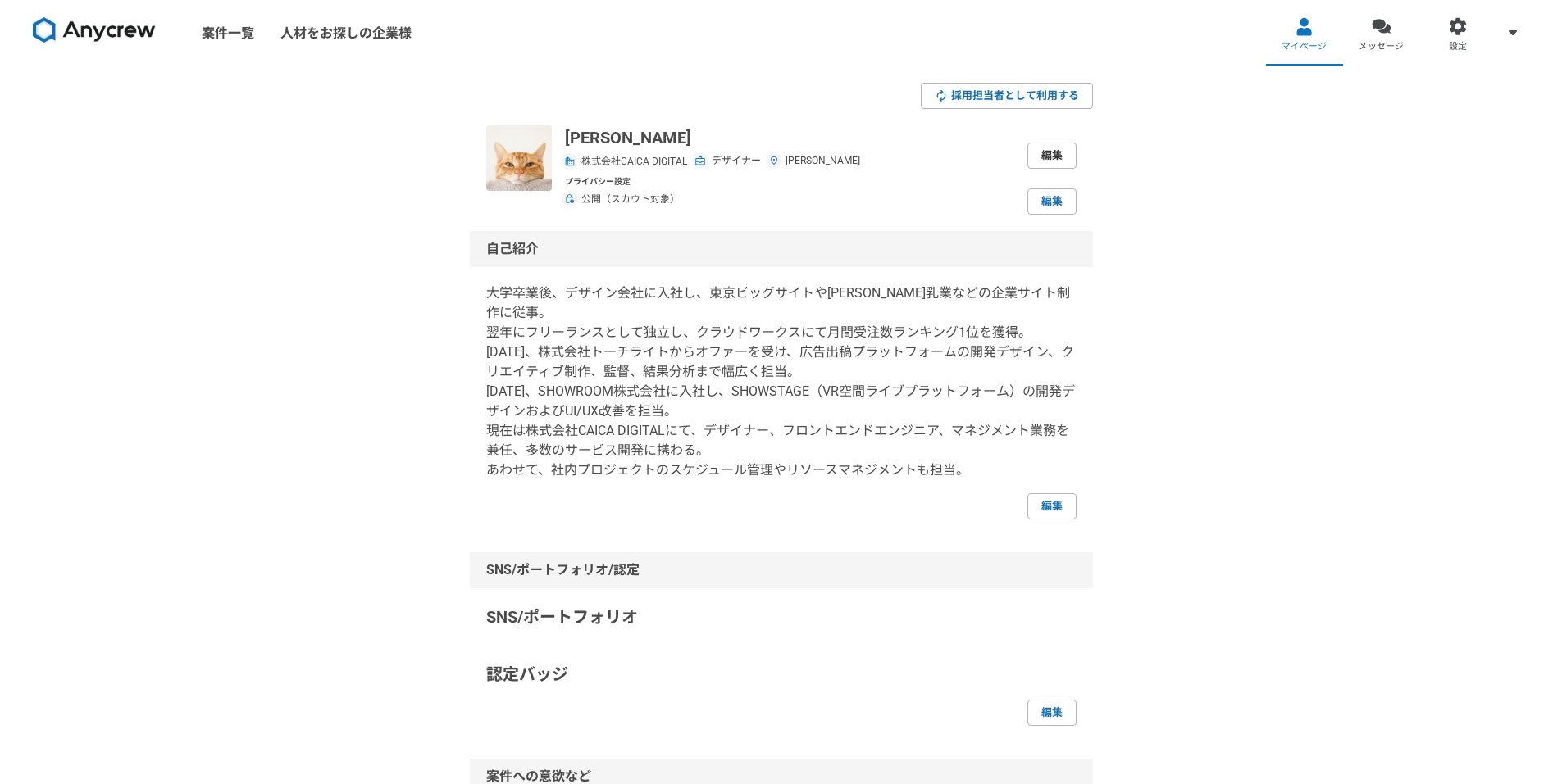
click at [1059, 153] on link "編集" at bounding box center [1051, 155] width 49 height 26
select select "13"
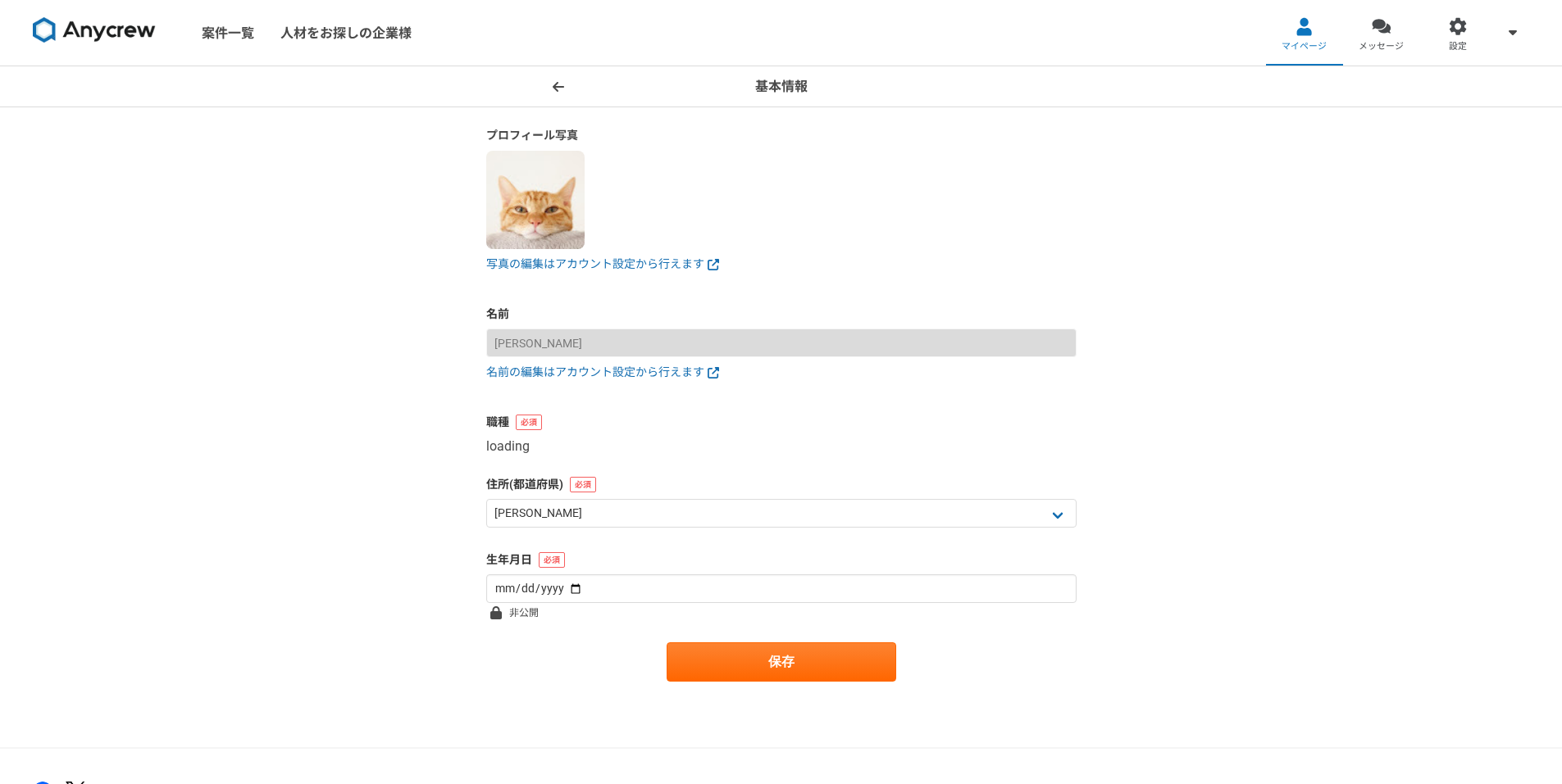
select select "2"
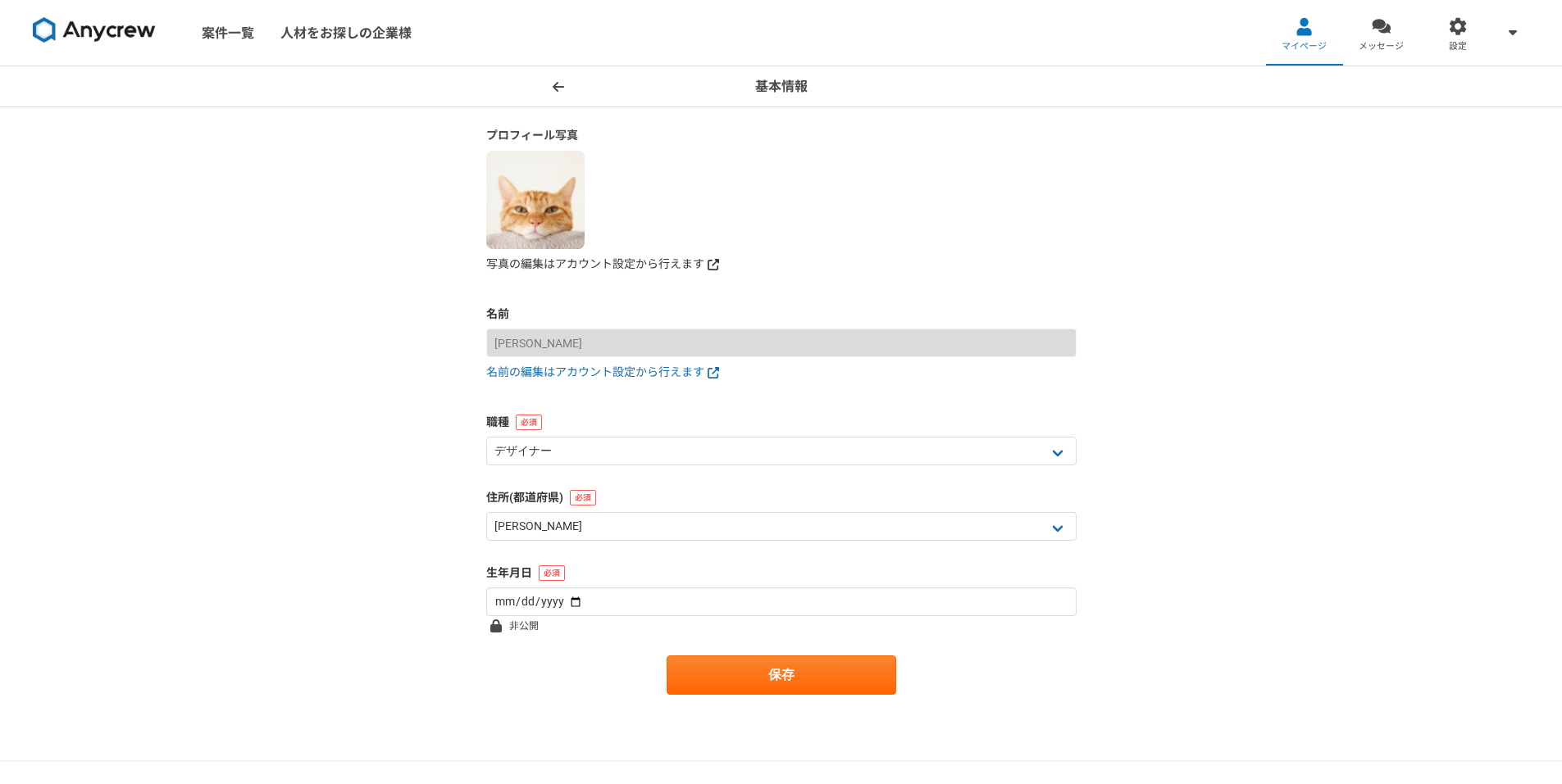
click at [579, 263] on link "写真の編集はアカウント設定から行えます" at bounding box center [781, 265] width 591 height 17
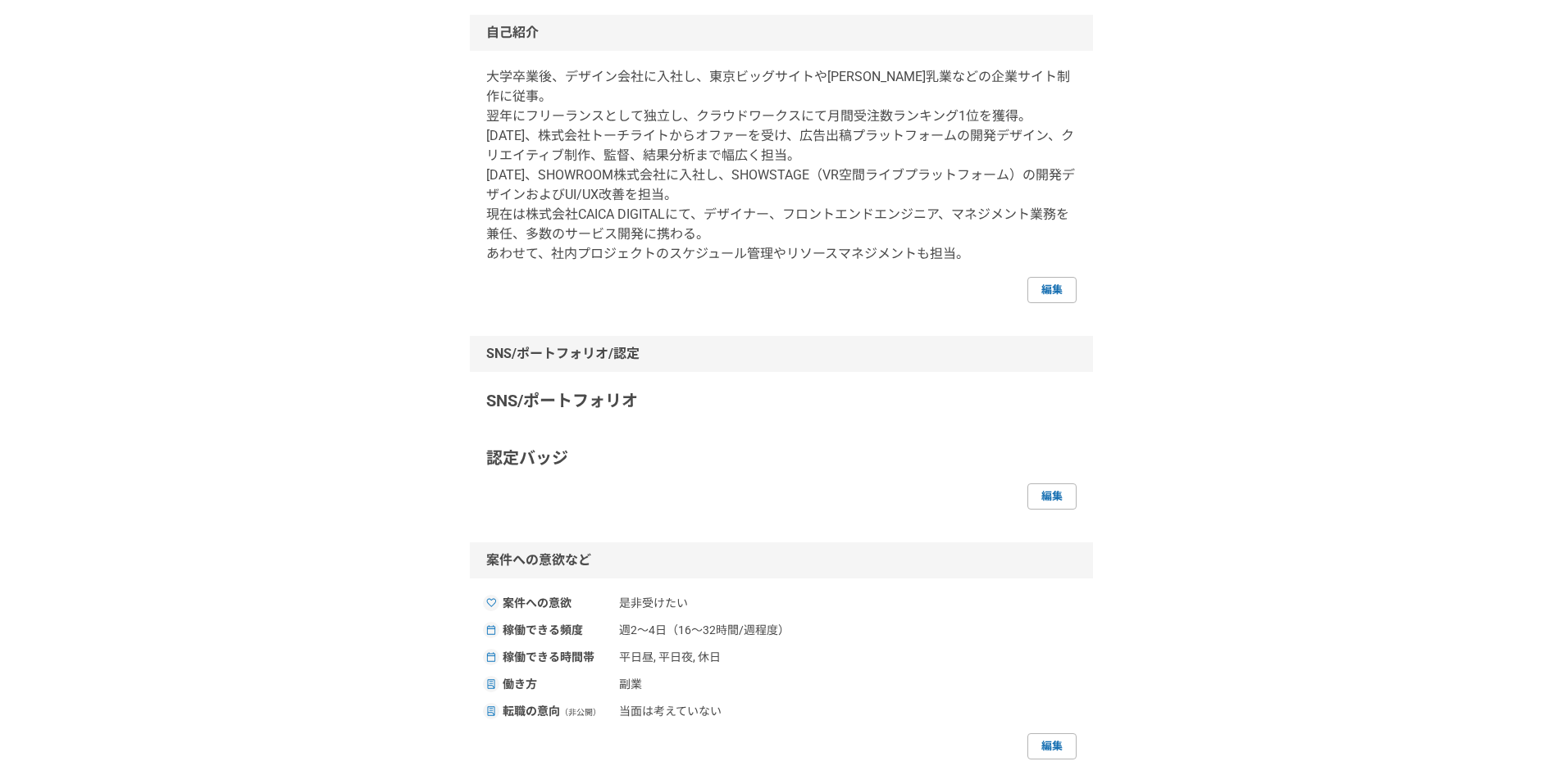
scroll to position [164, 0]
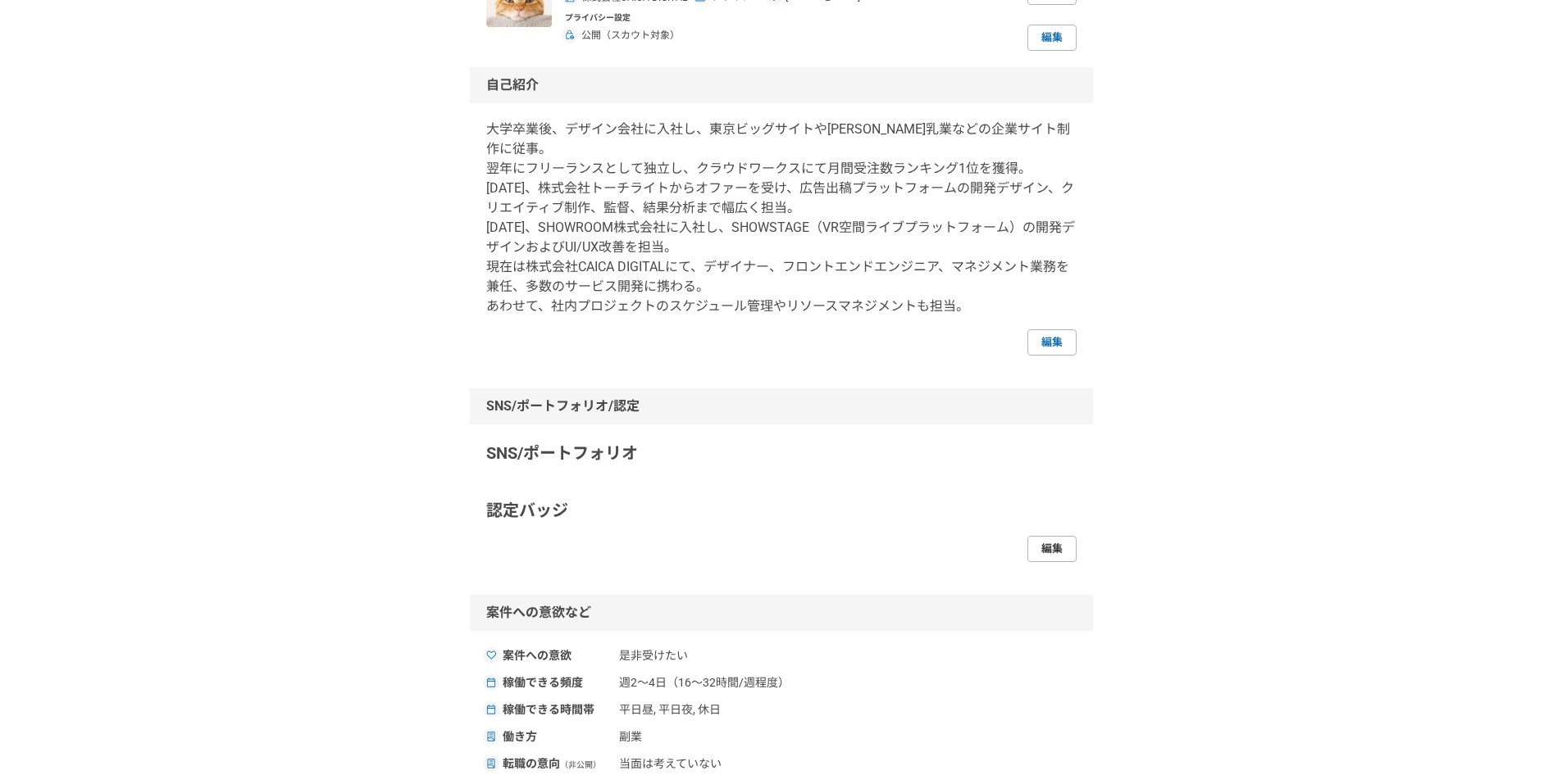
click at [1046, 536] on link "編集" at bounding box center [1051, 548] width 49 height 26
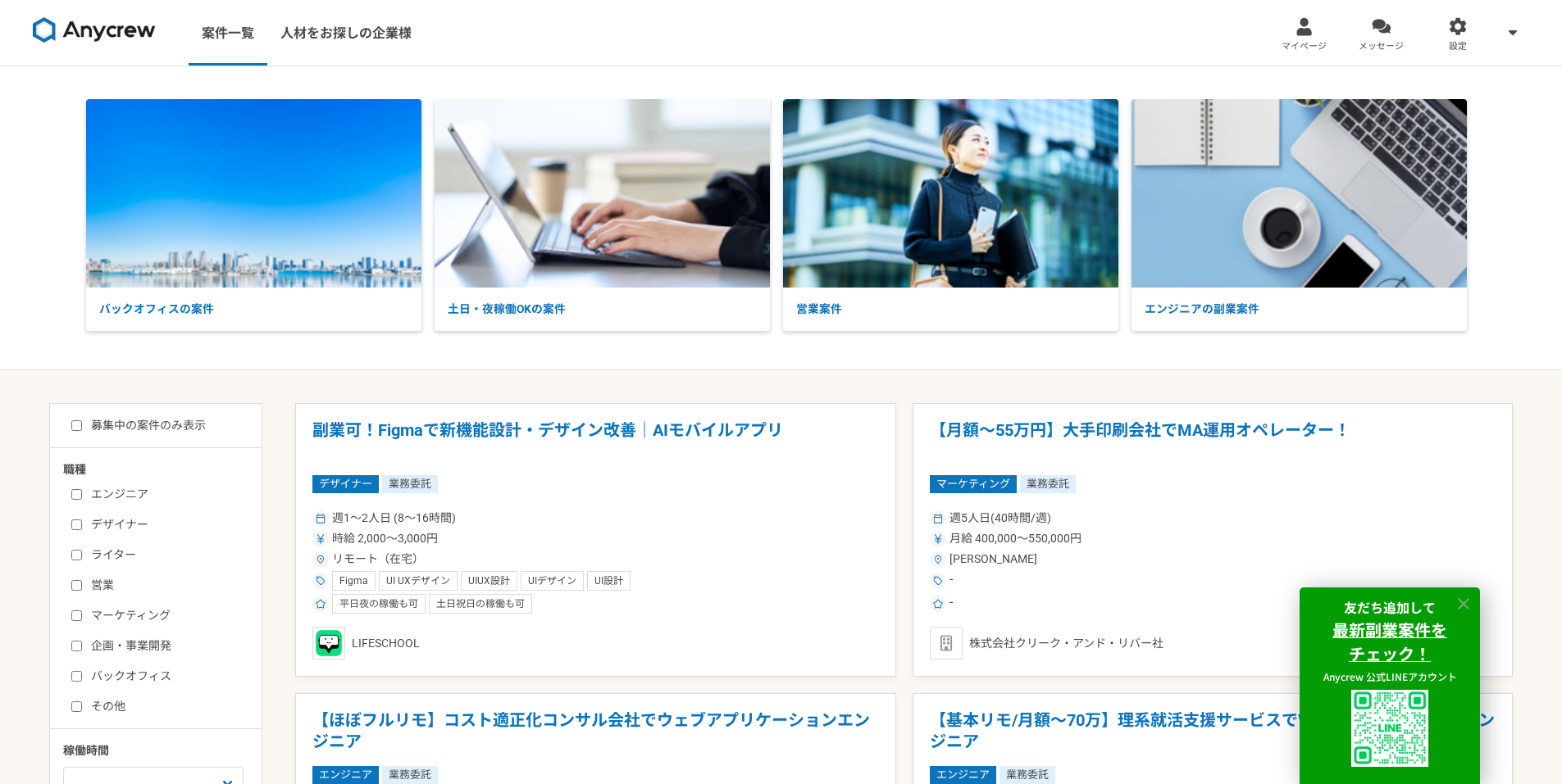
click at [1461, 601] on icon at bounding box center [1463, 604] width 12 height 12
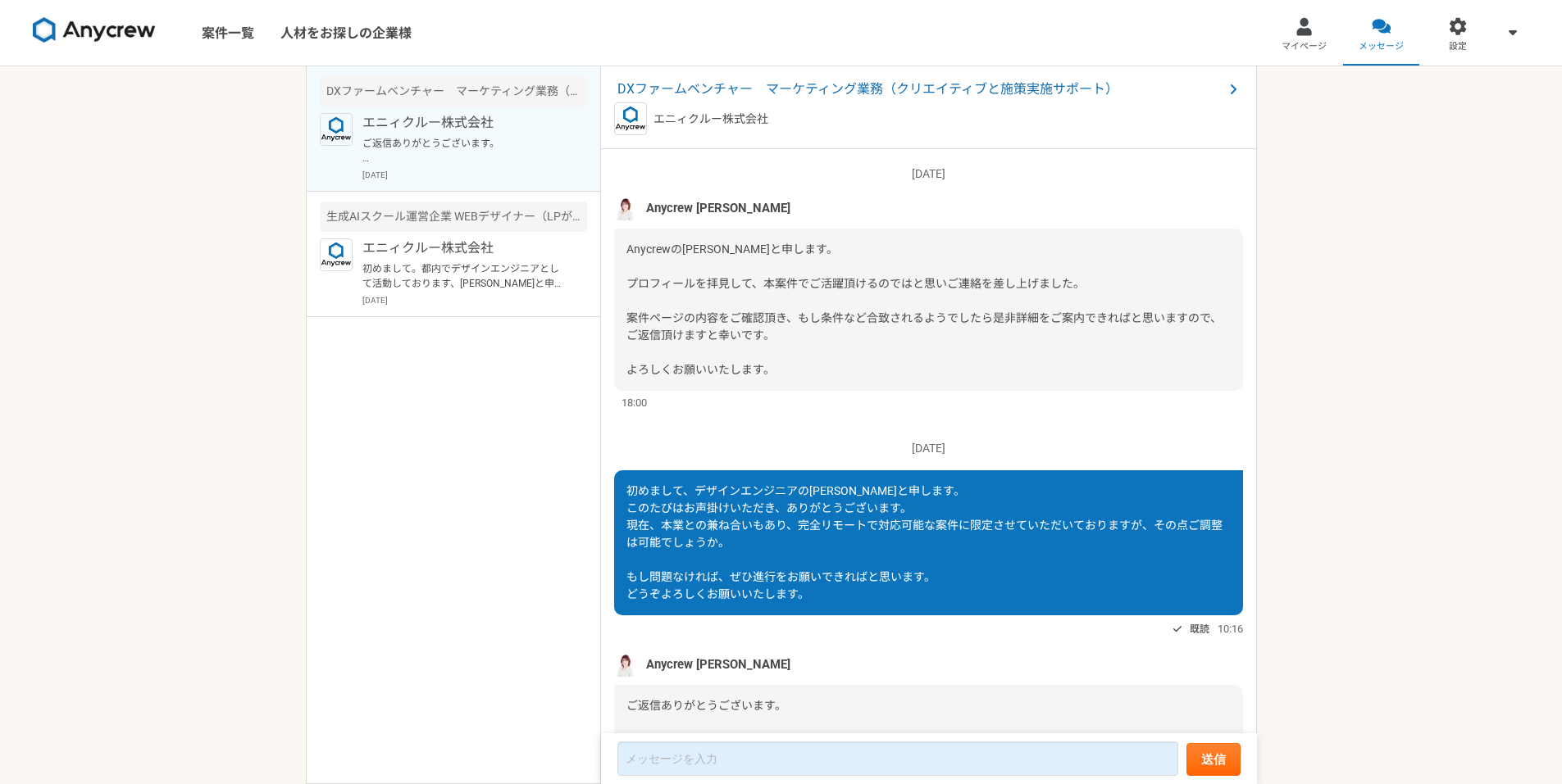
scroll to position [129, 0]
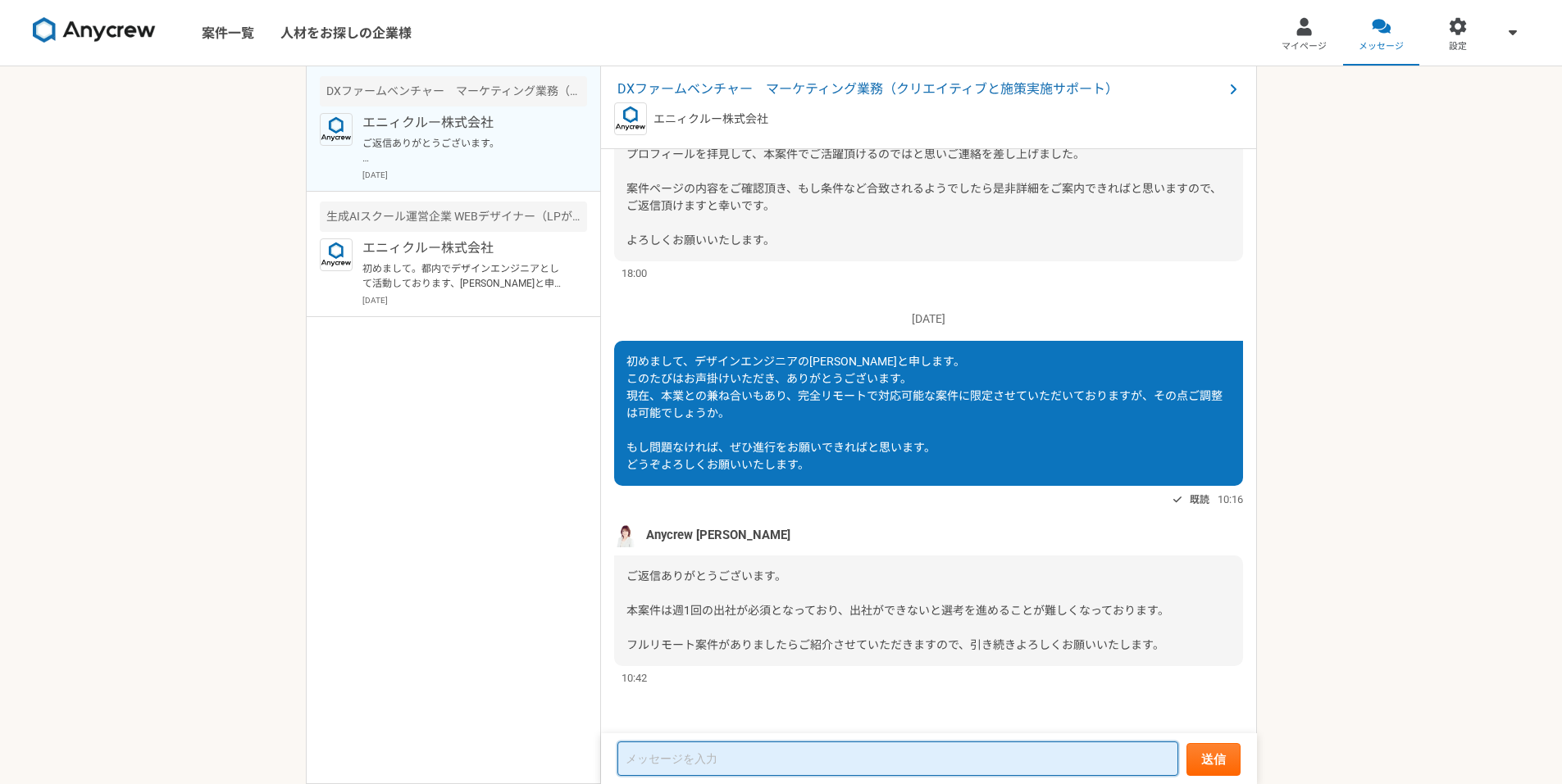
click at [824, 758] on textarea at bounding box center [898, 759] width 561 height 35
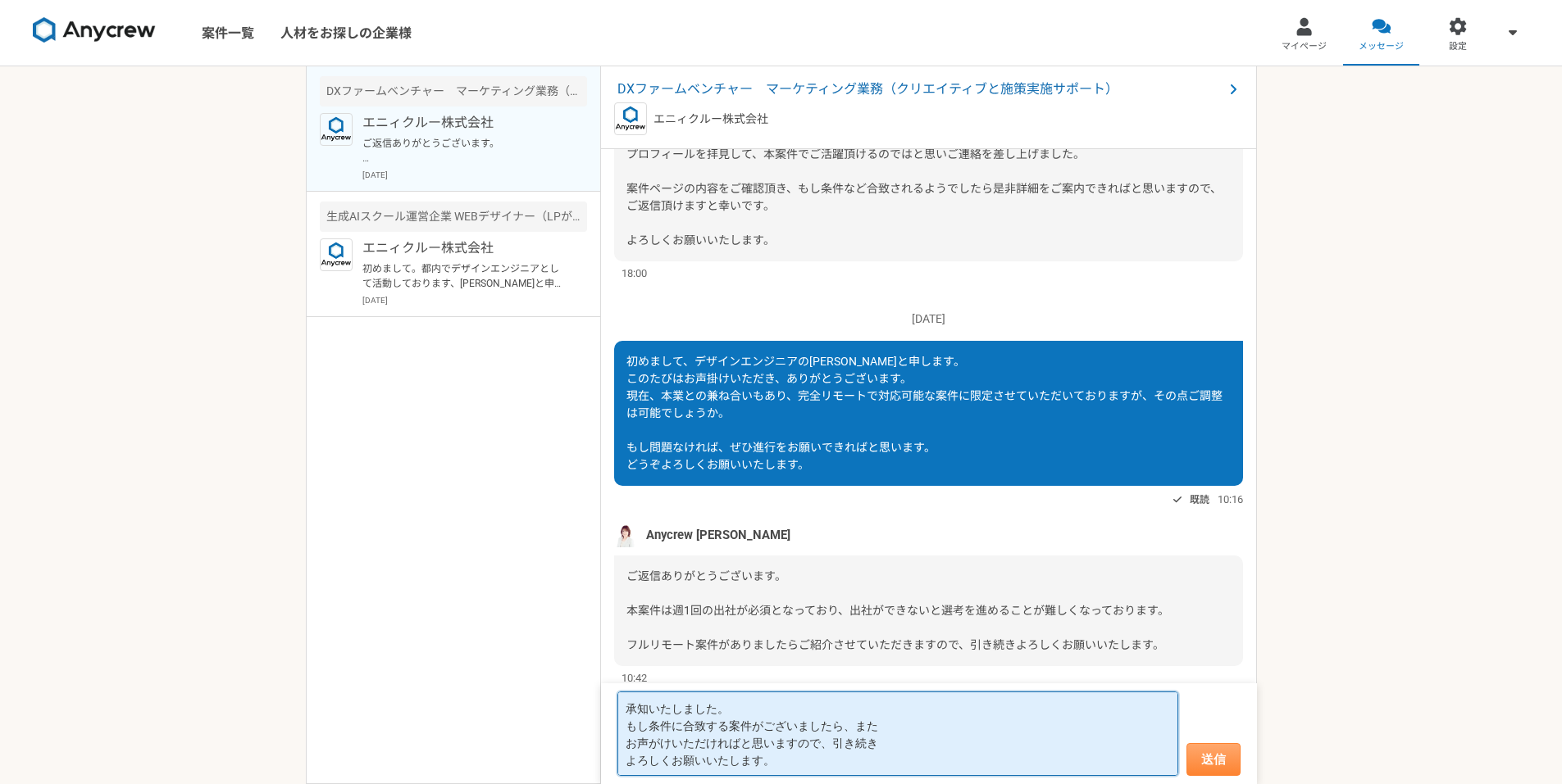
type textarea "承知いたしました。 もし条件に合致する案件がございましたら、また お声がけいただければと思いますので、引き続き よろしくお願いいたします。"
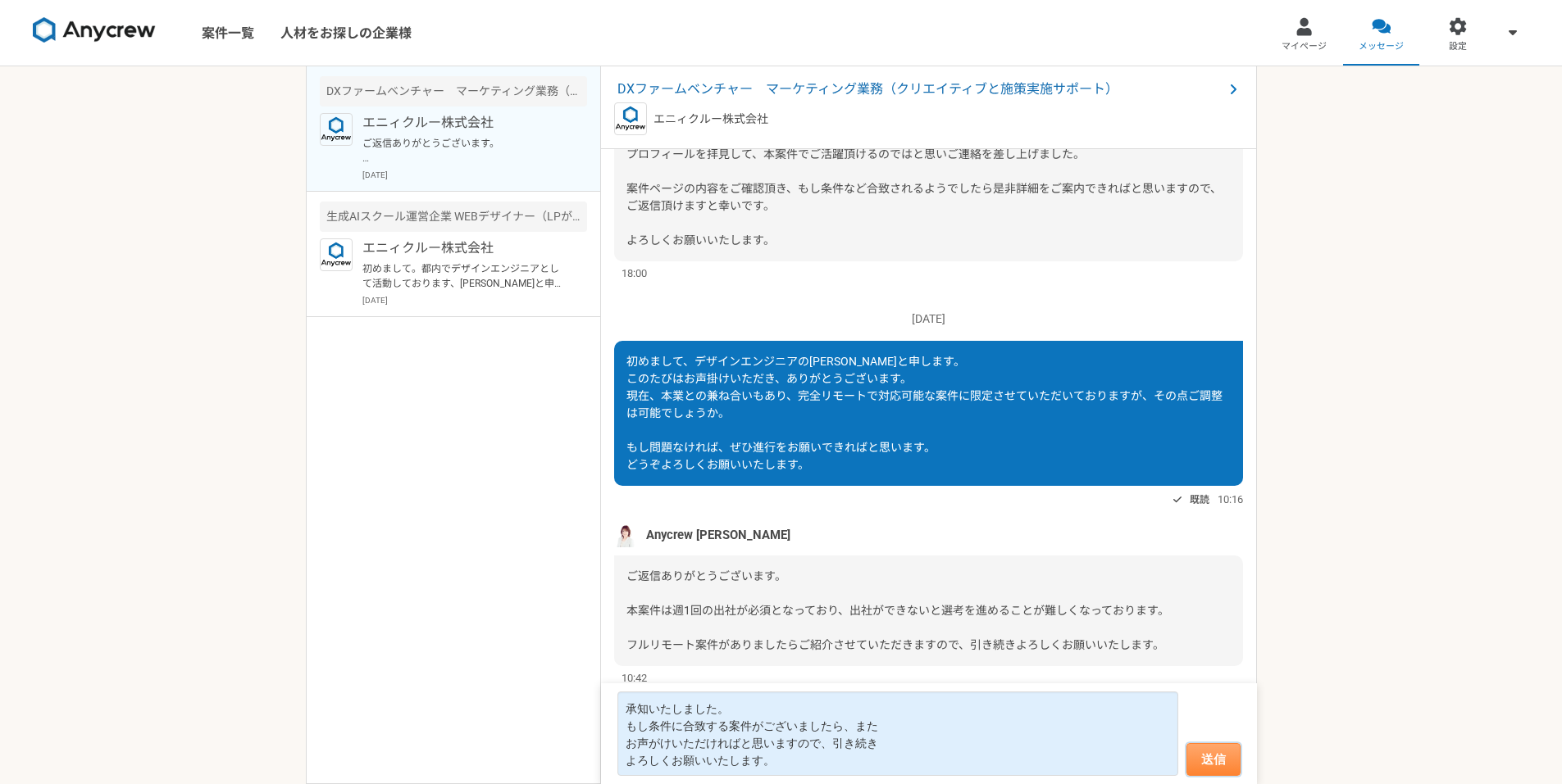
click at [1209, 753] on button "送信" at bounding box center [1213, 759] width 54 height 33
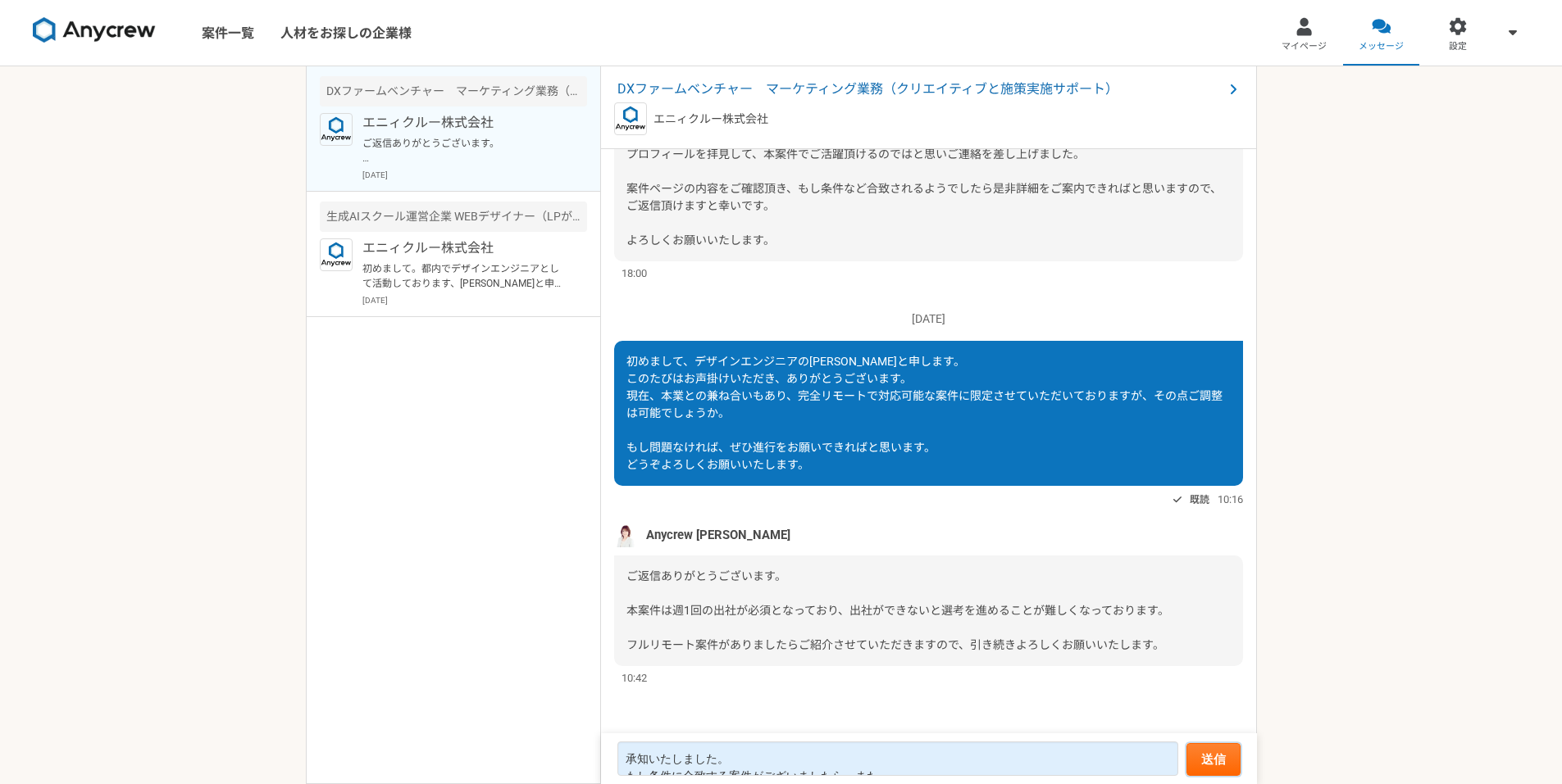
scroll to position [256, 0]
